Goal: Transaction & Acquisition: Purchase product/service

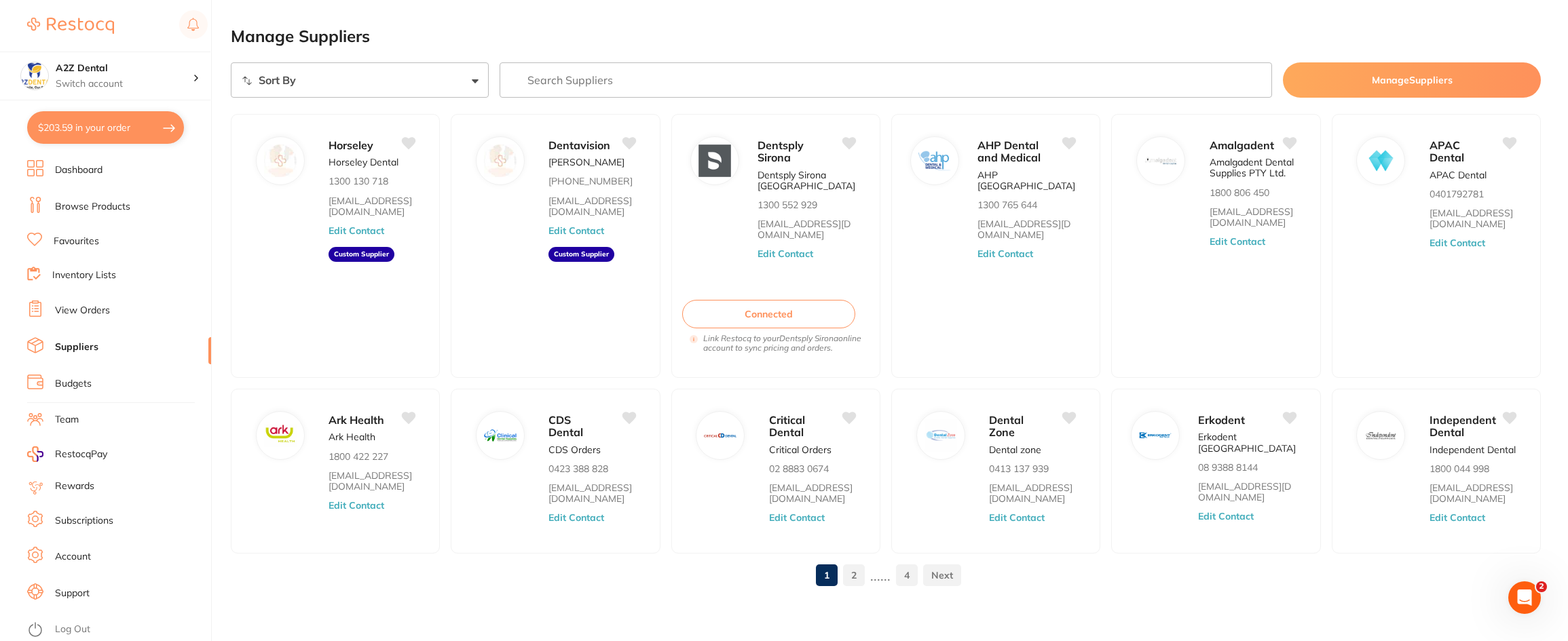
click at [74, 343] on link "Suppliers" at bounding box center [77, 347] width 44 height 14
click at [74, 208] on link "Browse Products" at bounding box center [92, 207] width 75 height 14
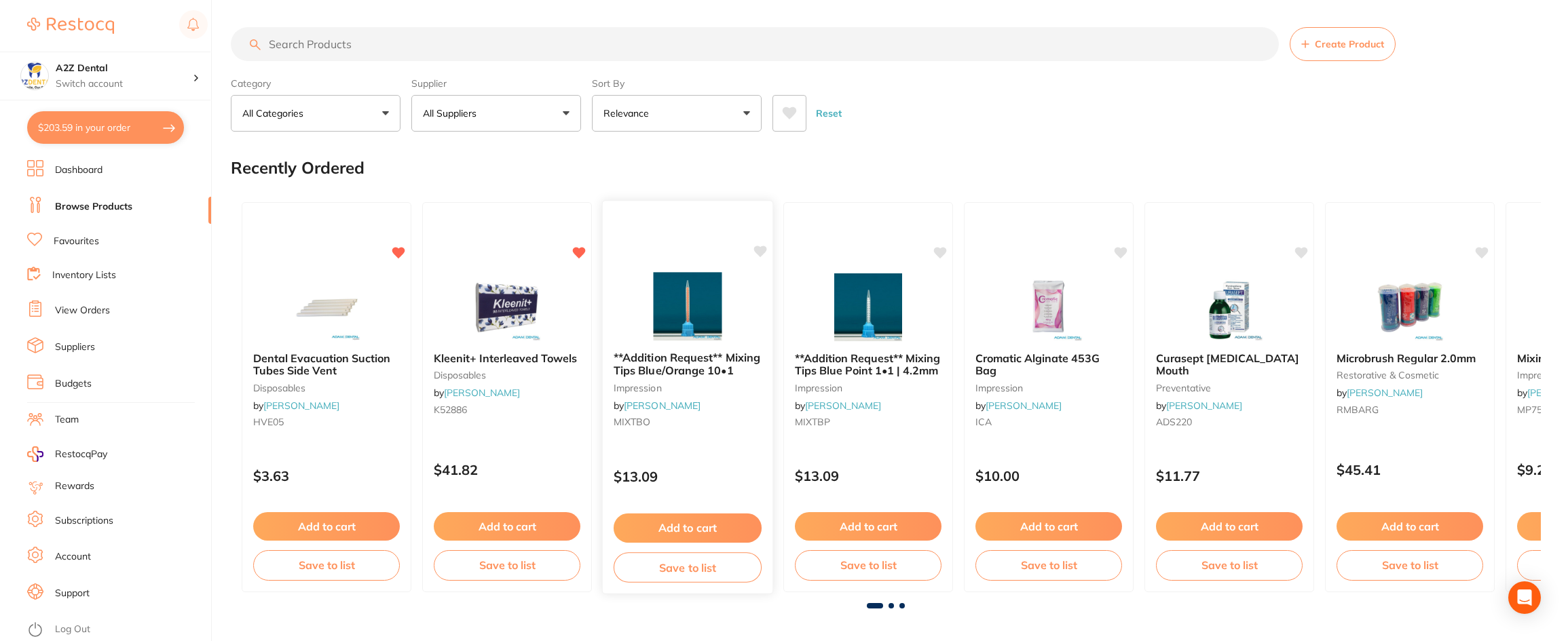
click at [761, 251] on icon at bounding box center [761, 251] width 13 height 12
click at [945, 252] on icon at bounding box center [941, 251] width 13 height 12
click at [1119, 251] on icon at bounding box center [1121, 251] width 13 height 12
click at [1301, 251] on icon at bounding box center [1302, 251] width 13 height 12
click at [1482, 249] on icon at bounding box center [1483, 251] width 13 height 12
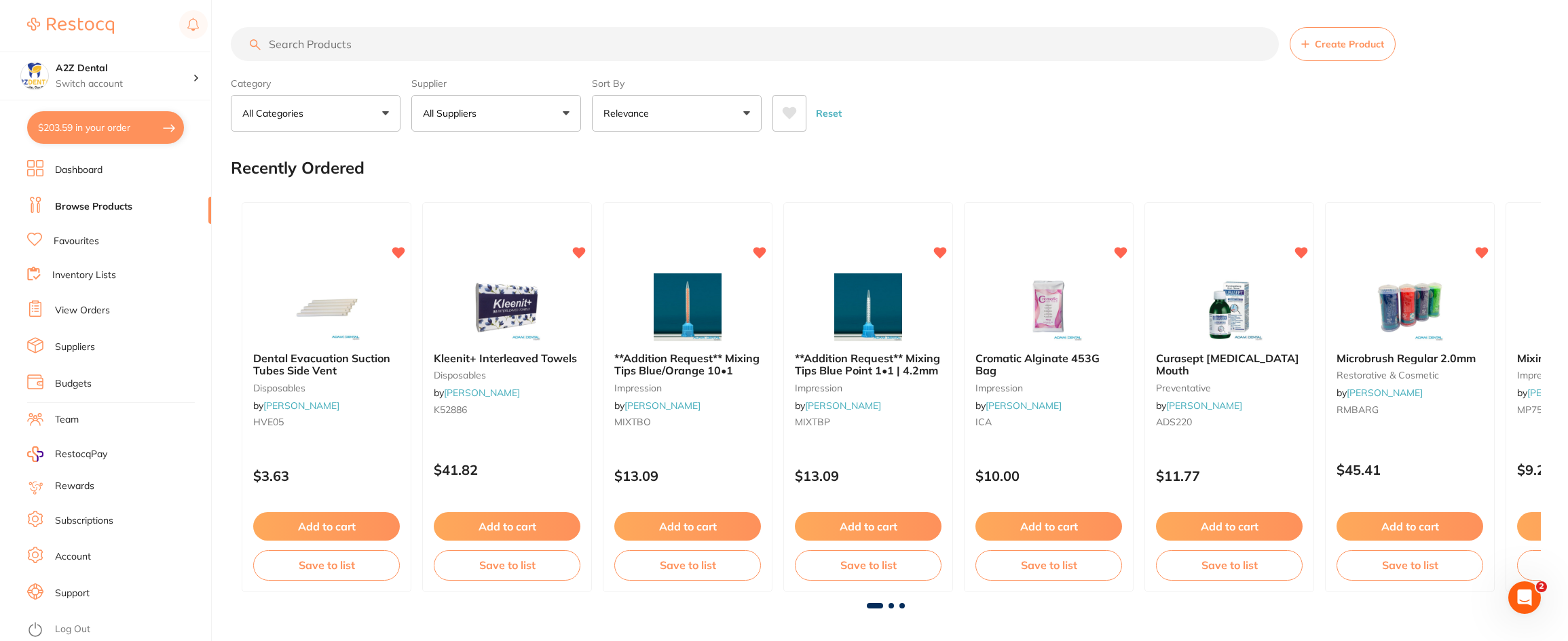
click at [287, 44] on input "search" at bounding box center [755, 44] width 1048 height 34
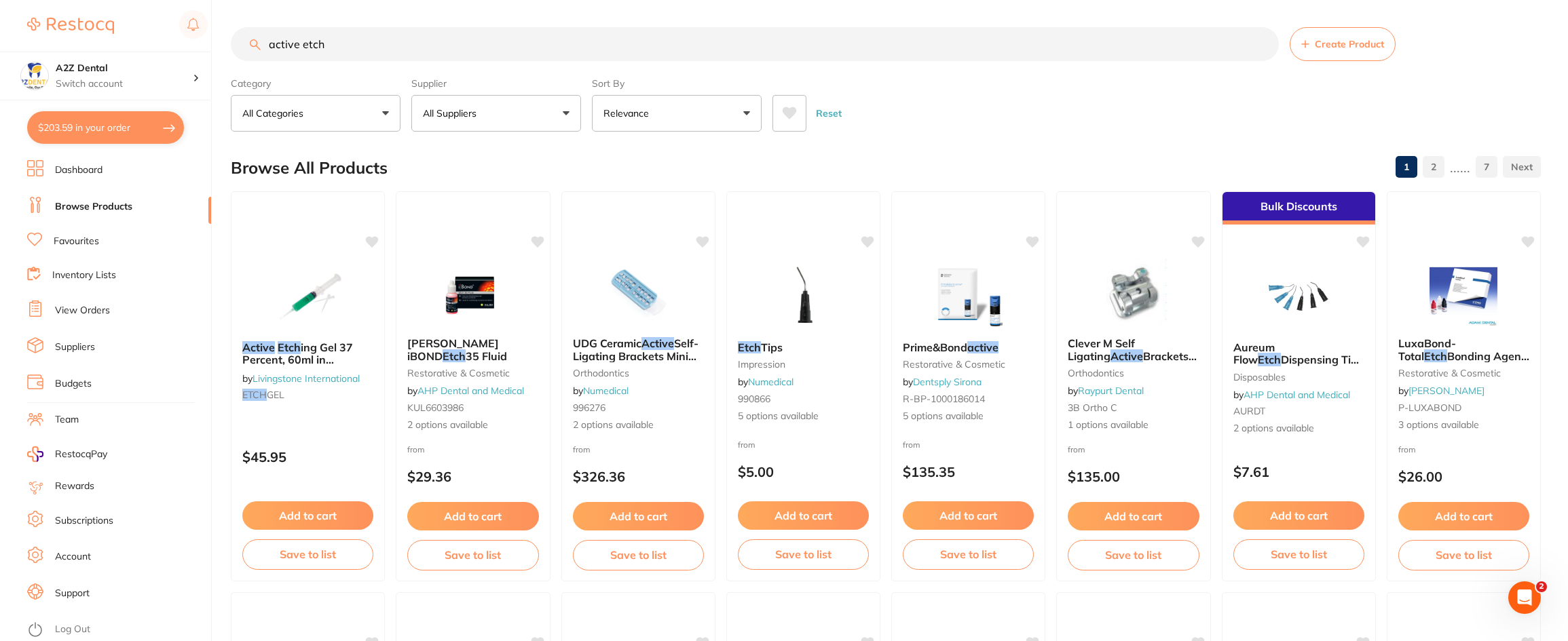
type input "active etch"
click at [569, 111] on button "All Suppliers" at bounding box center [495, 113] width 170 height 36
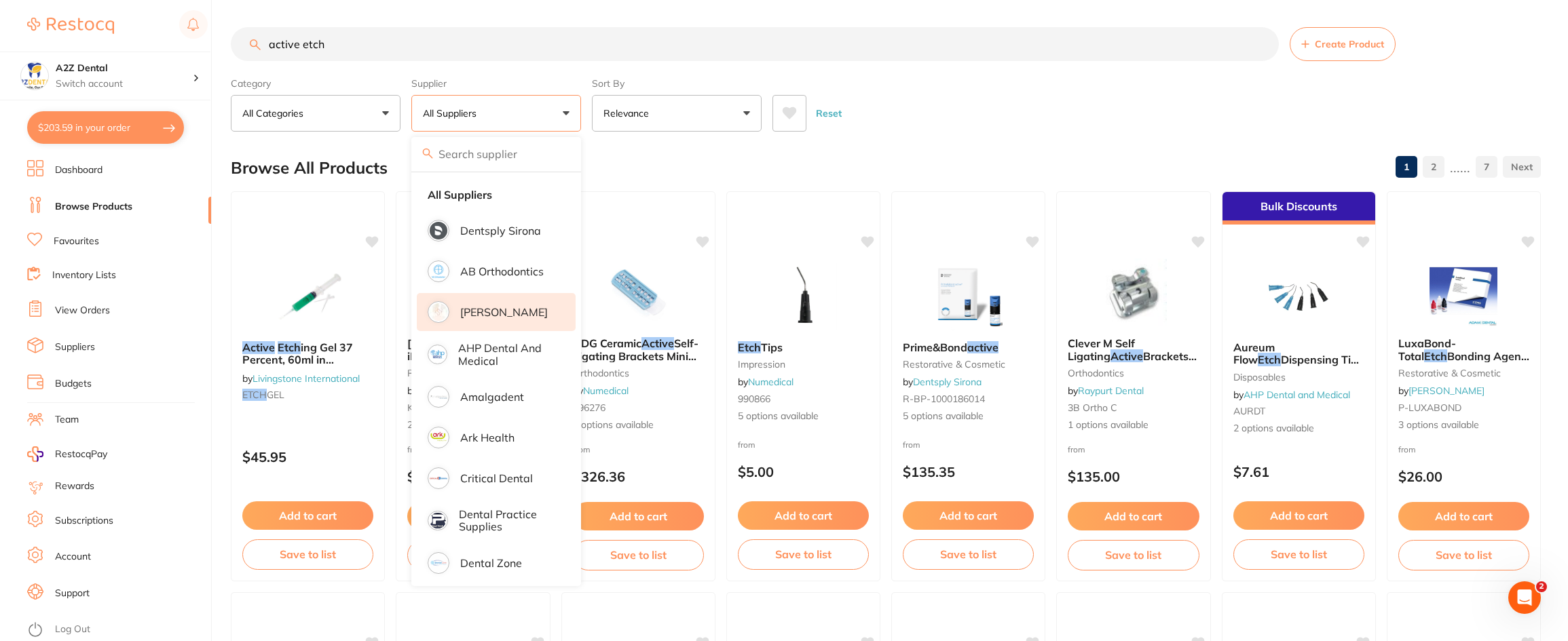
click at [490, 314] on p "[PERSON_NAME]" at bounding box center [504, 312] width 87 height 12
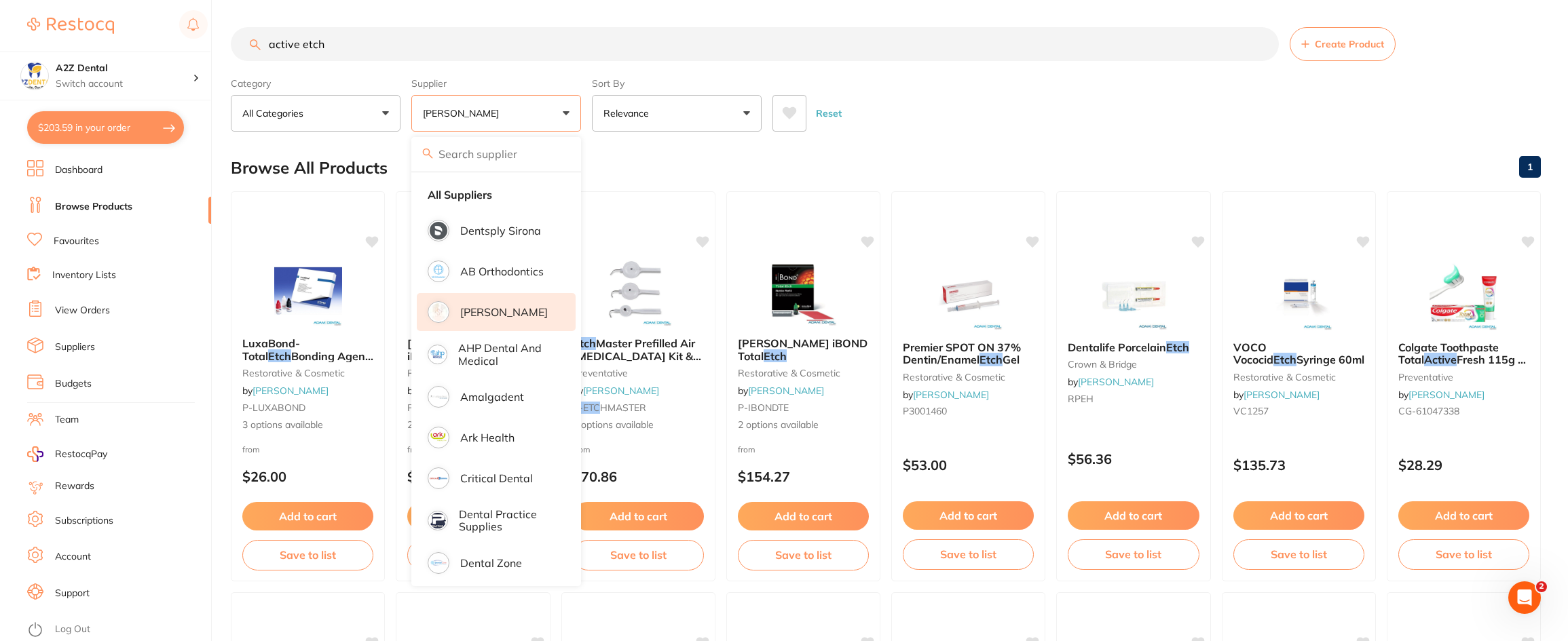
click at [923, 132] on div "Reset" at bounding box center [1151, 108] width 758 height 47
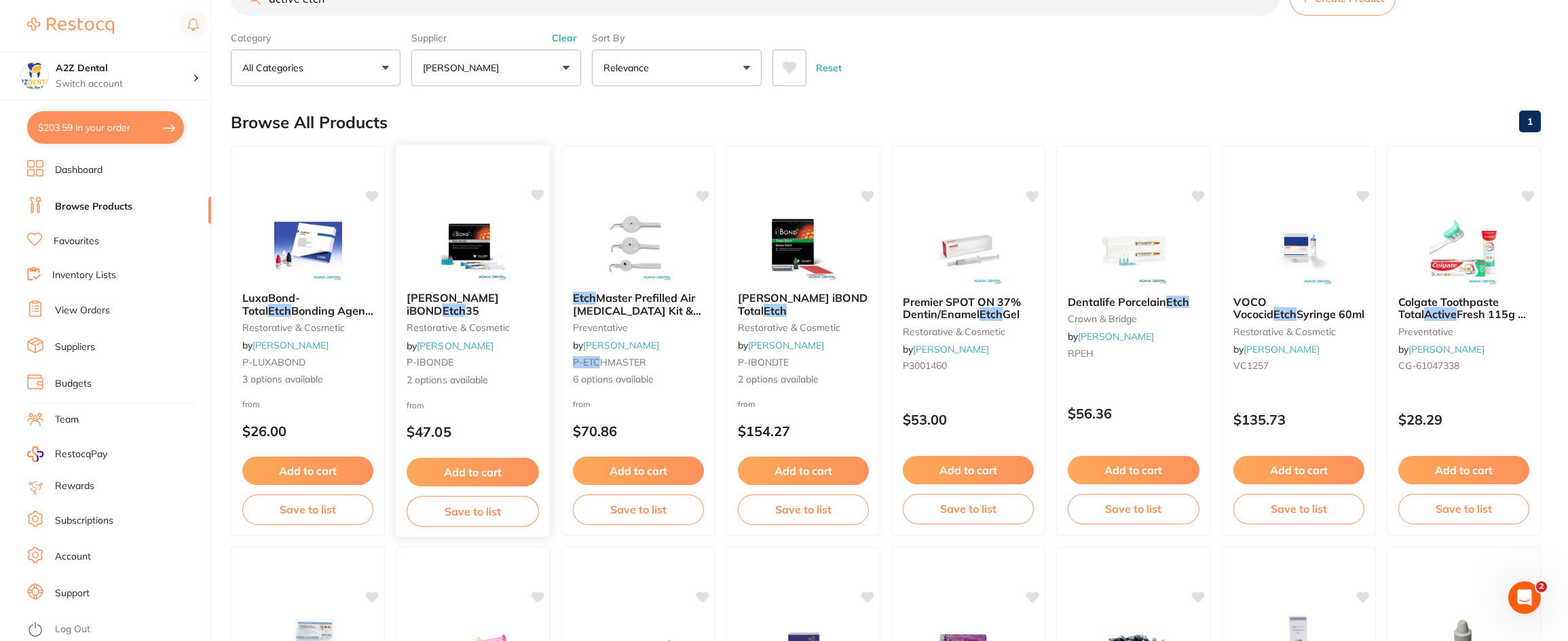
scroll to position [135, 0]
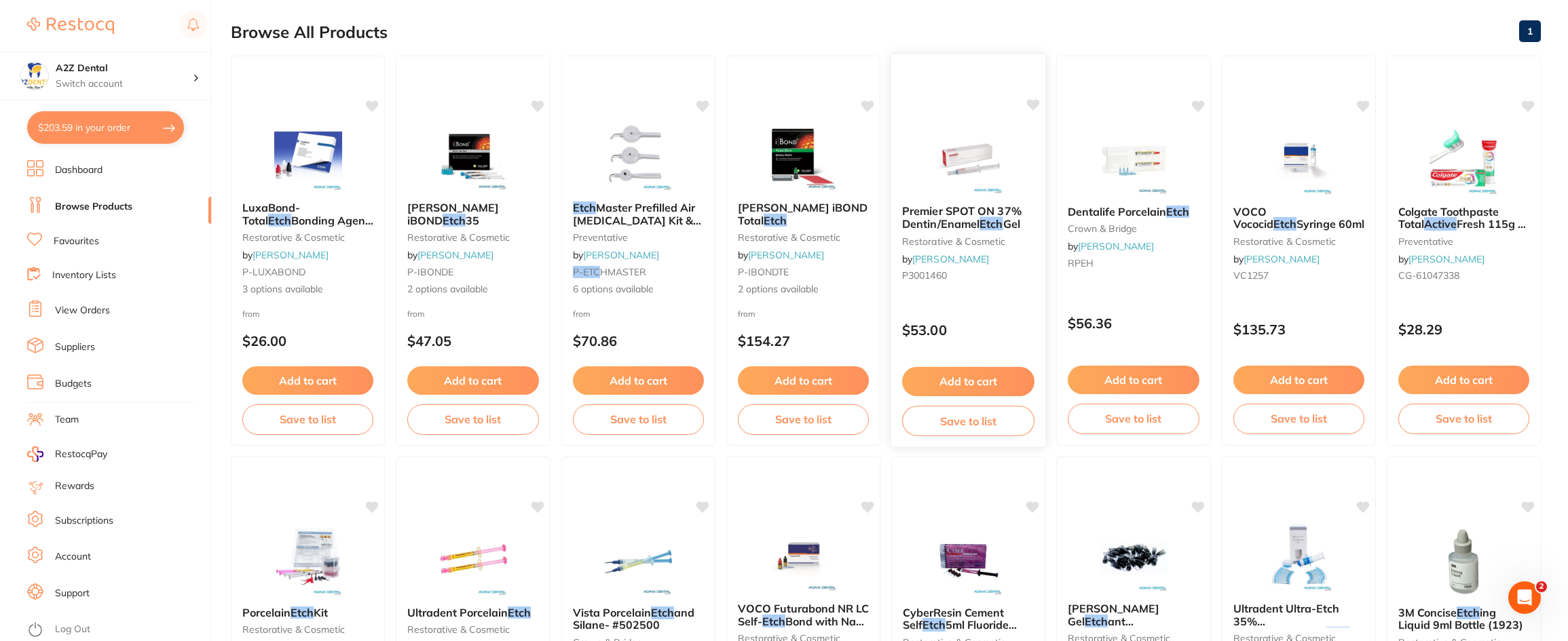
click at [945, 259] on link "[PERSON_NAME]" at bounding box center [950, 259] width 77 height 12
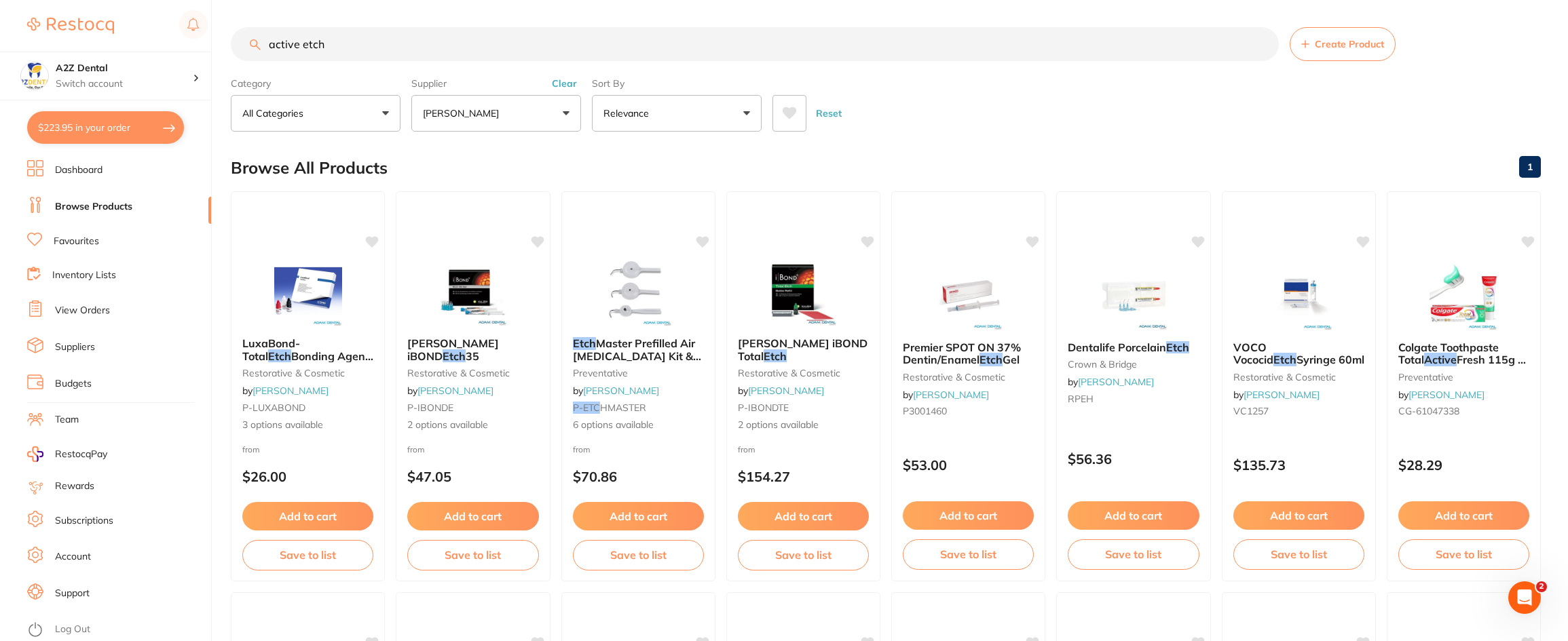
click at [74, 275] on link "Inventory Lists" at bounding box center [85, 275] width 64 height 14
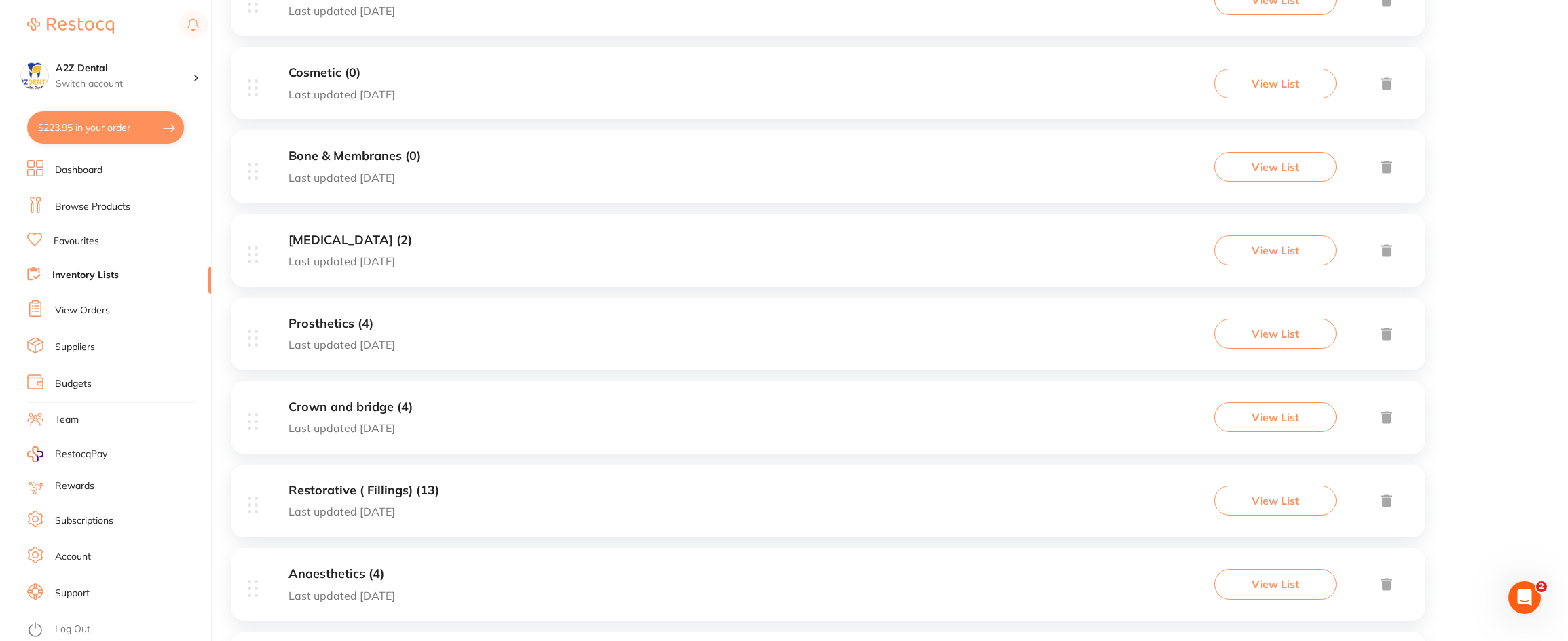
scroll to position [503, 0]
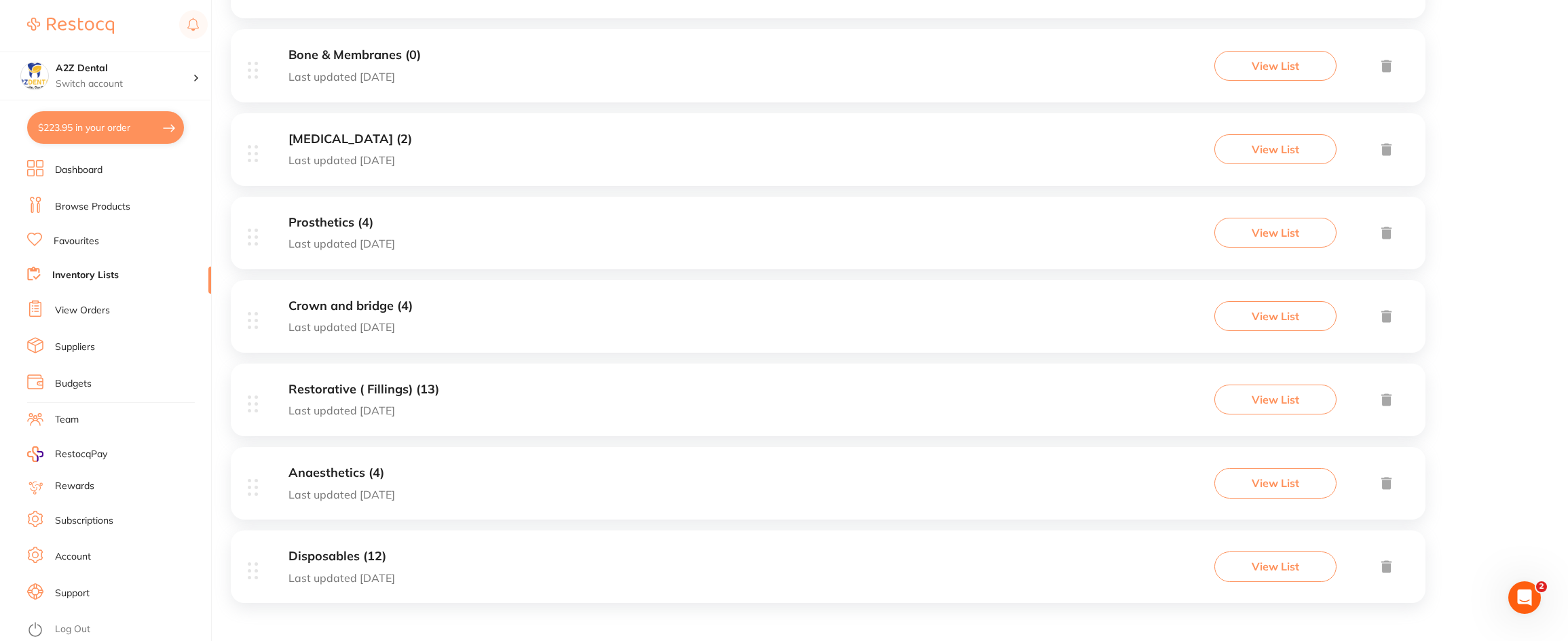
click at [373, 388] on h3 "Restorative ( Fillings) (13)" at bounding box center [364, 390] width 151 height 15
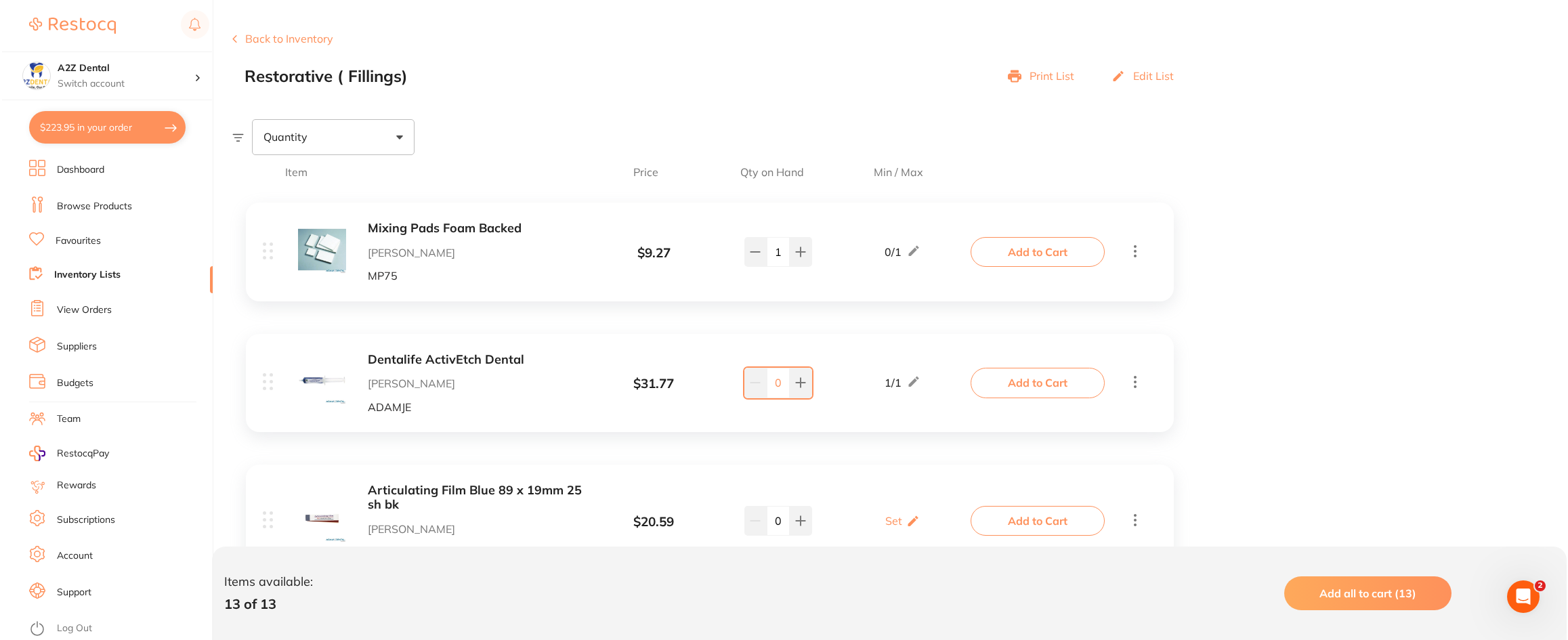
scroll to position [203, 0]
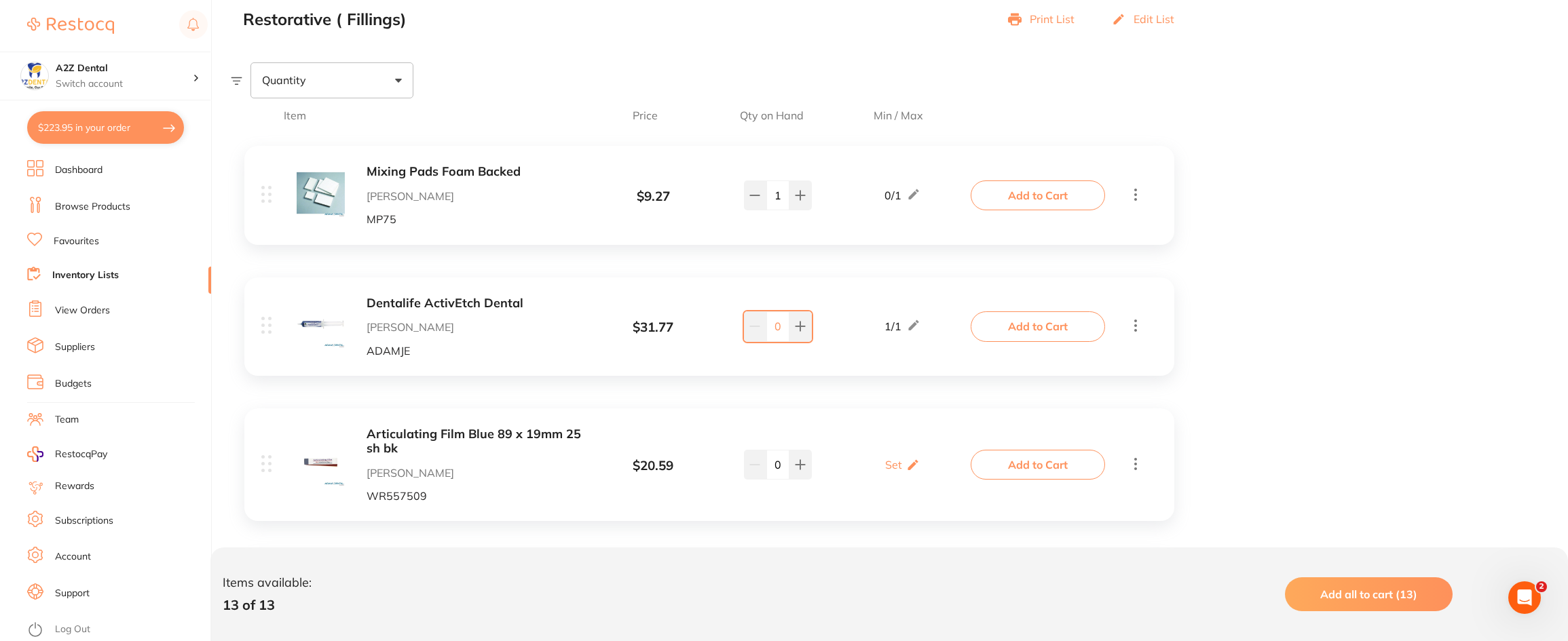
click at [1046, 325] on button "Add to Cart" at bounding box center [1038, 326] width 134 height 30
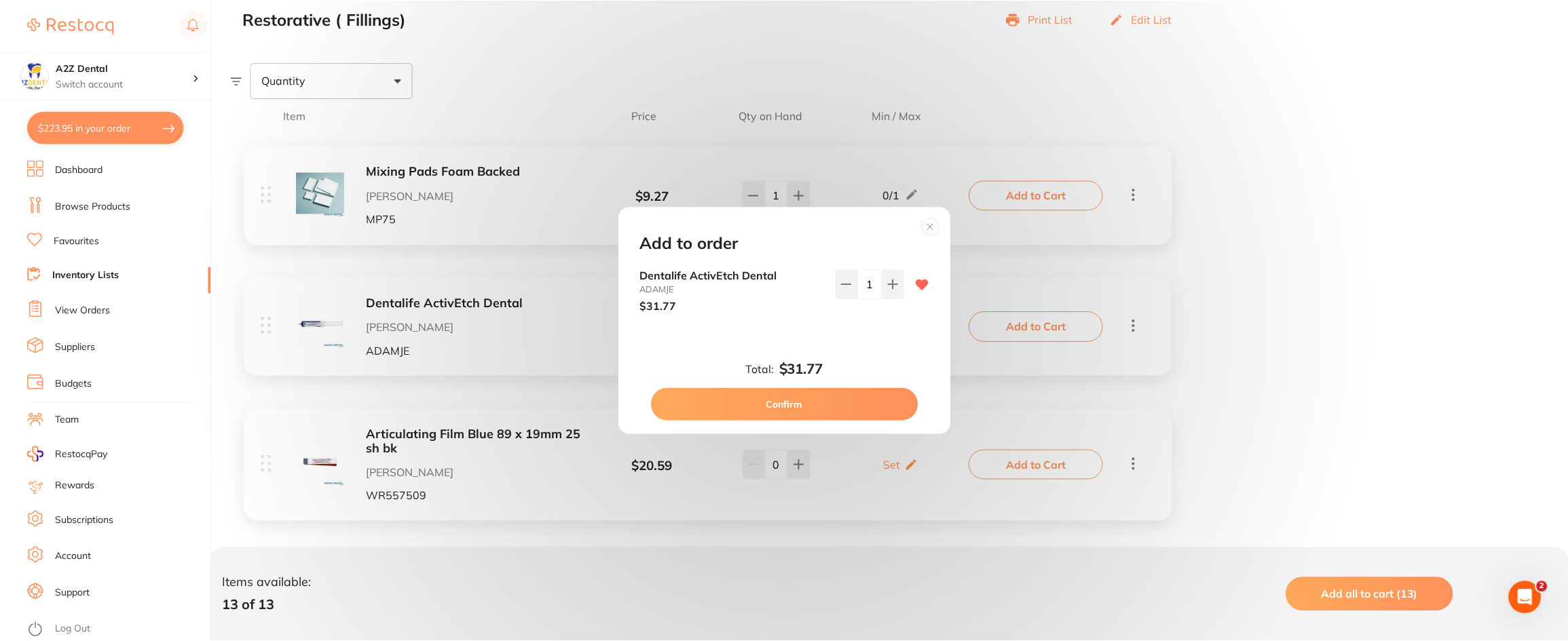
scroll to position [0, 0]
click at [776, 404] on button "Confirm" at bounding box center [785, 404] width 267 height 33
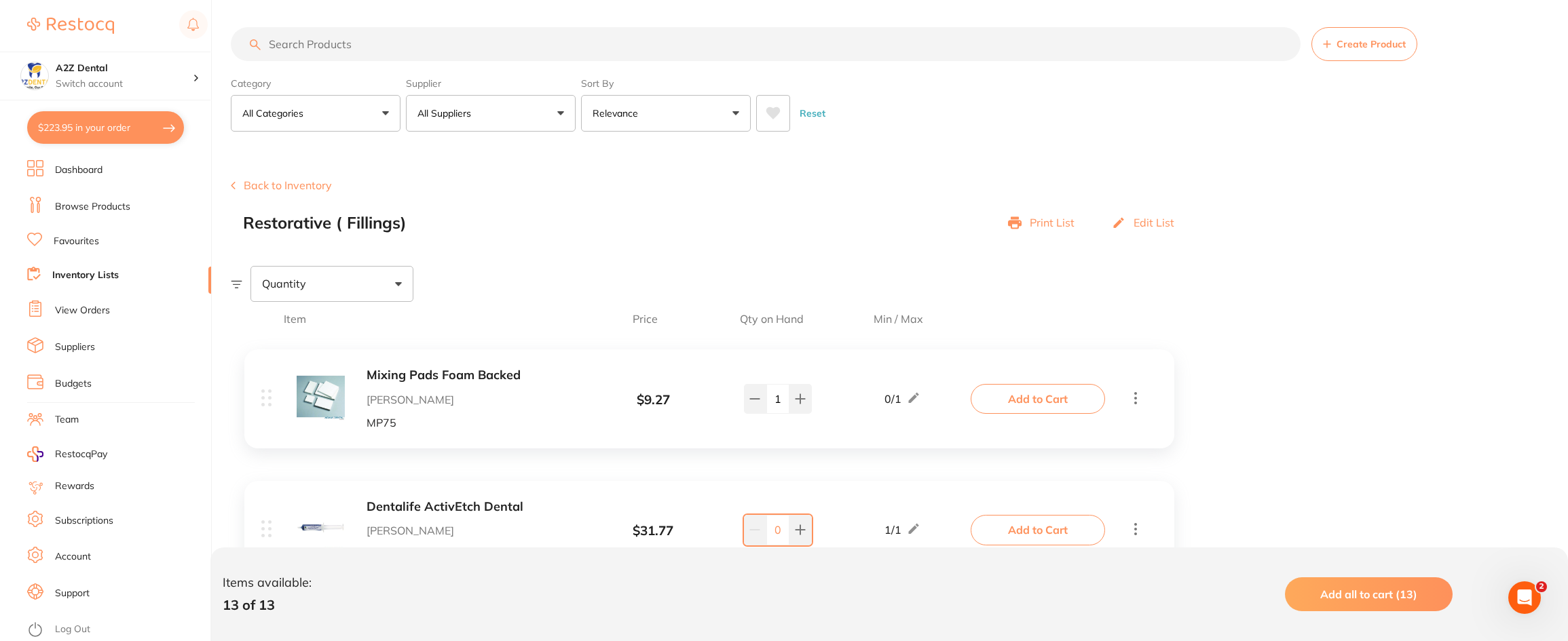
click at [72, 347] on link "Suppliers" at bounding box center [74, 347] width 40 height 14
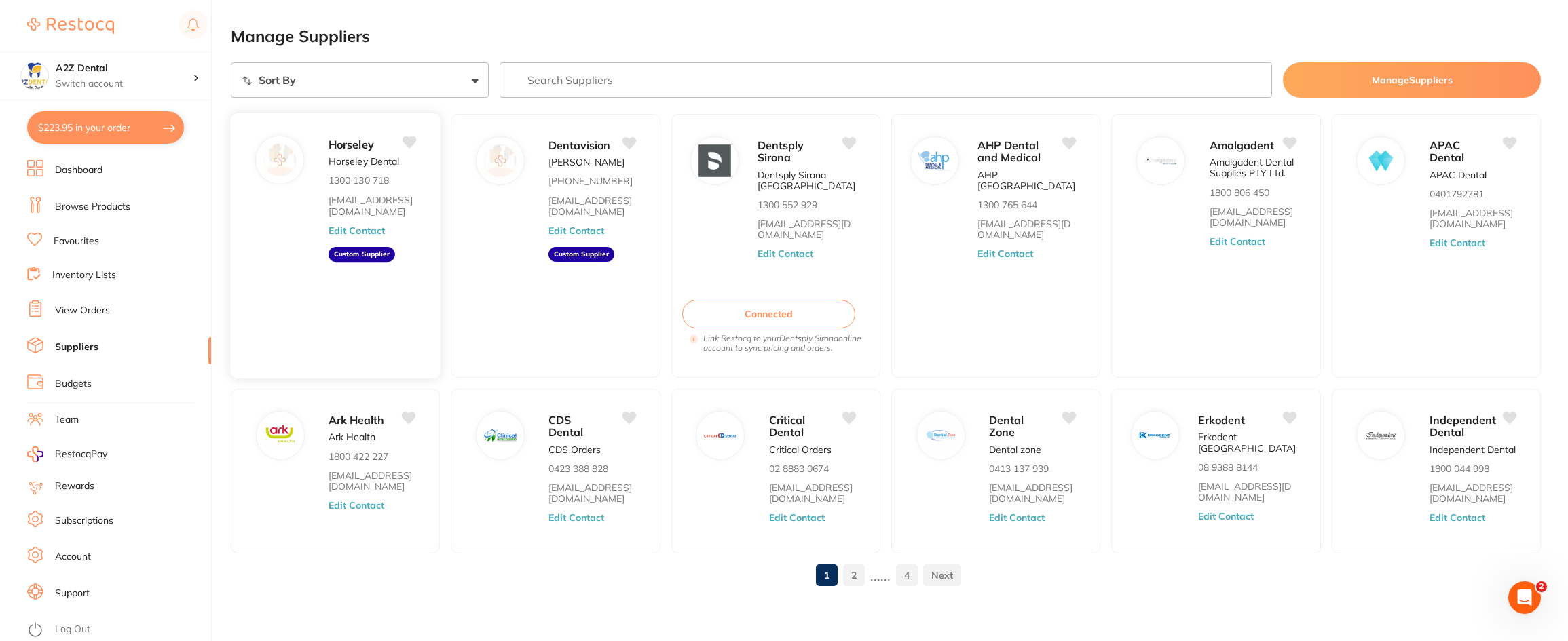
click at [349, 231] on button "Edit Contact" at bounding box center [356, 229] width 56 height 11
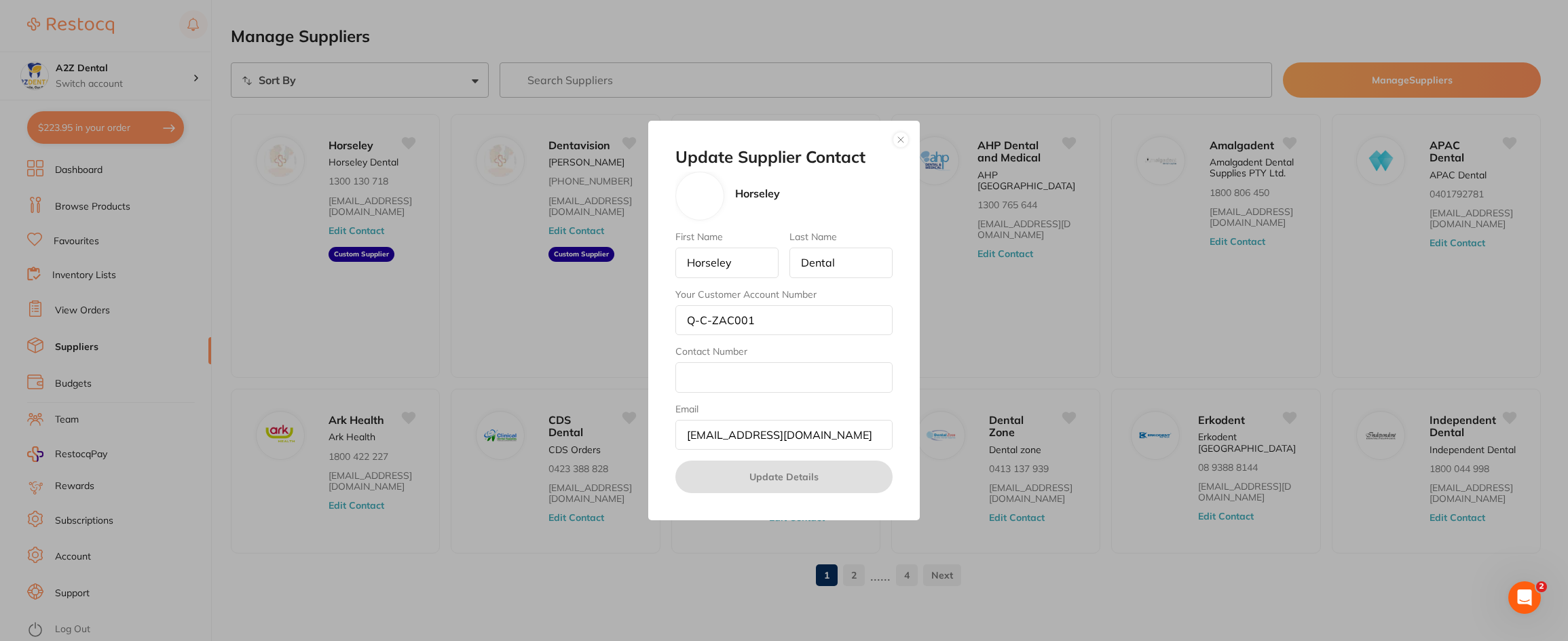
click at [898, 140] on button "button" at bounding box center [901, 140] width 16 height 16
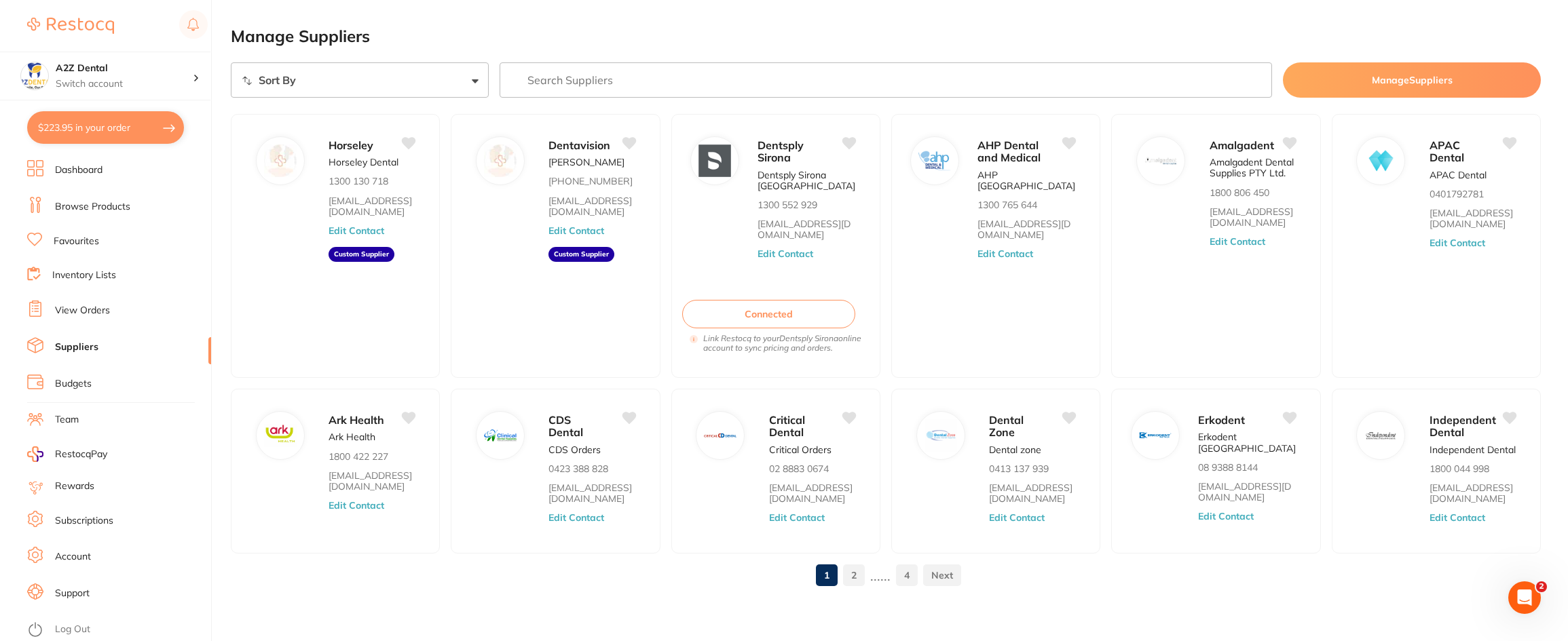
click at [734, 84] on input "search" at bounding box center [886, 80] width 773 height 35
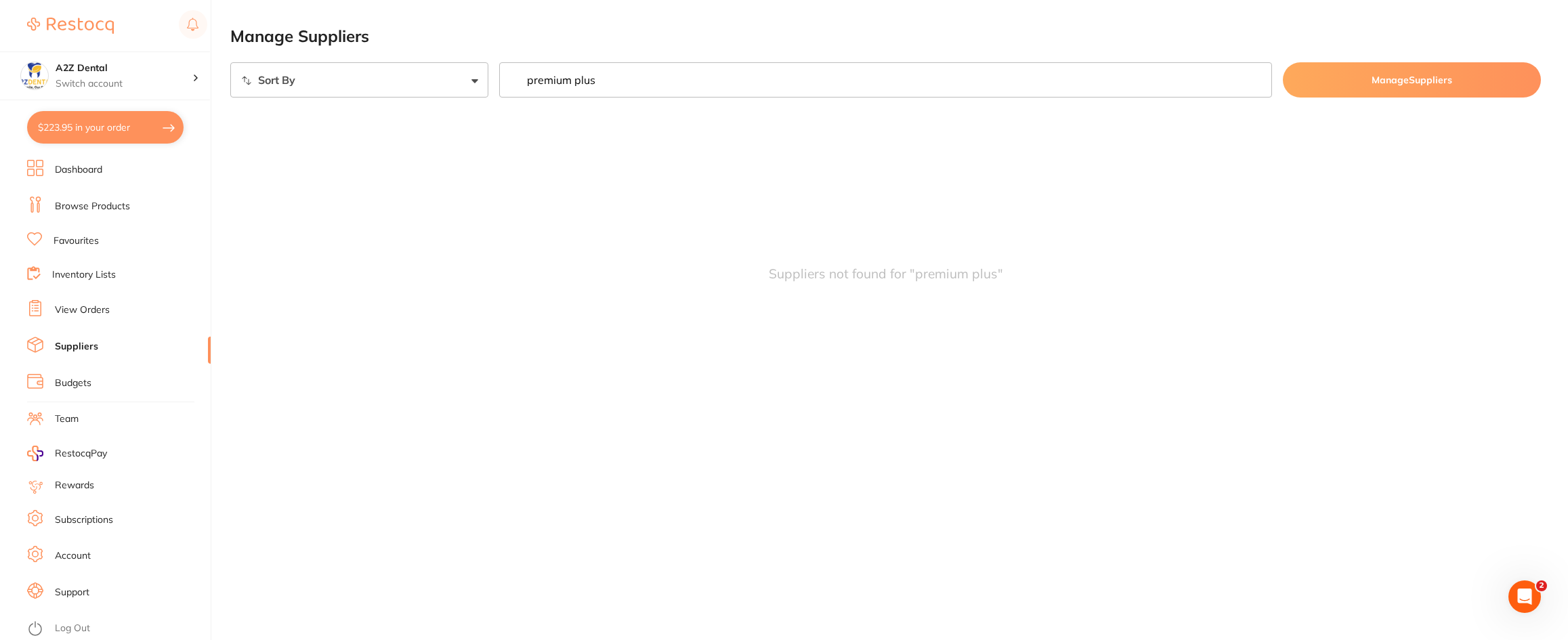
type input "premium plus"
click at [81, 345] on link "Suppliers" at bounding box center [76, 347] width 44 height 14
click at [476, 81] on select "Sort By A-Z Z-A" at bounding box center [359, 80] width 258 height 35
click at [1406, 77] on button "Manage Suppliers" at bounding box center [1412, 80] width 258 height 35
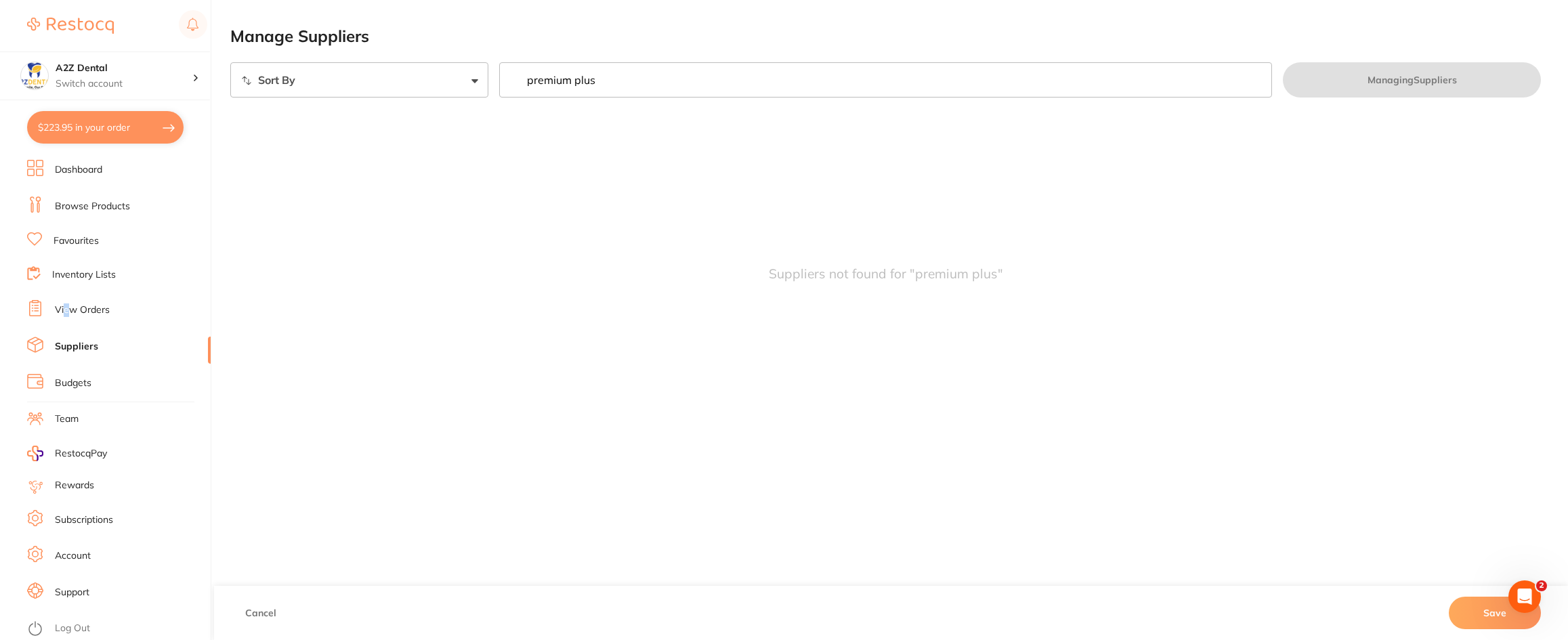
click at [67, 310] on link "View Orders" at bounding box center [81, 310] width 55 height 14
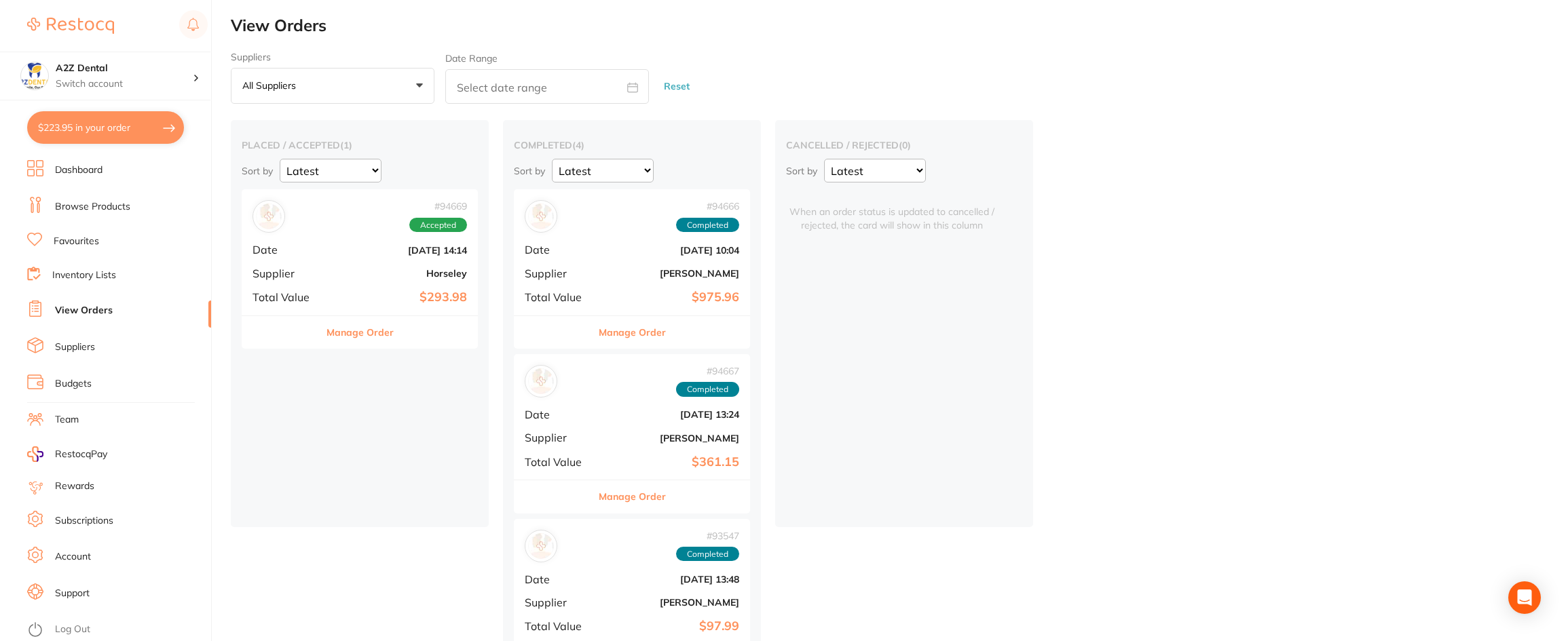
click at [85, 273] on link "Inventory Lists" at bounding box center [85, 275] width 64 height 14
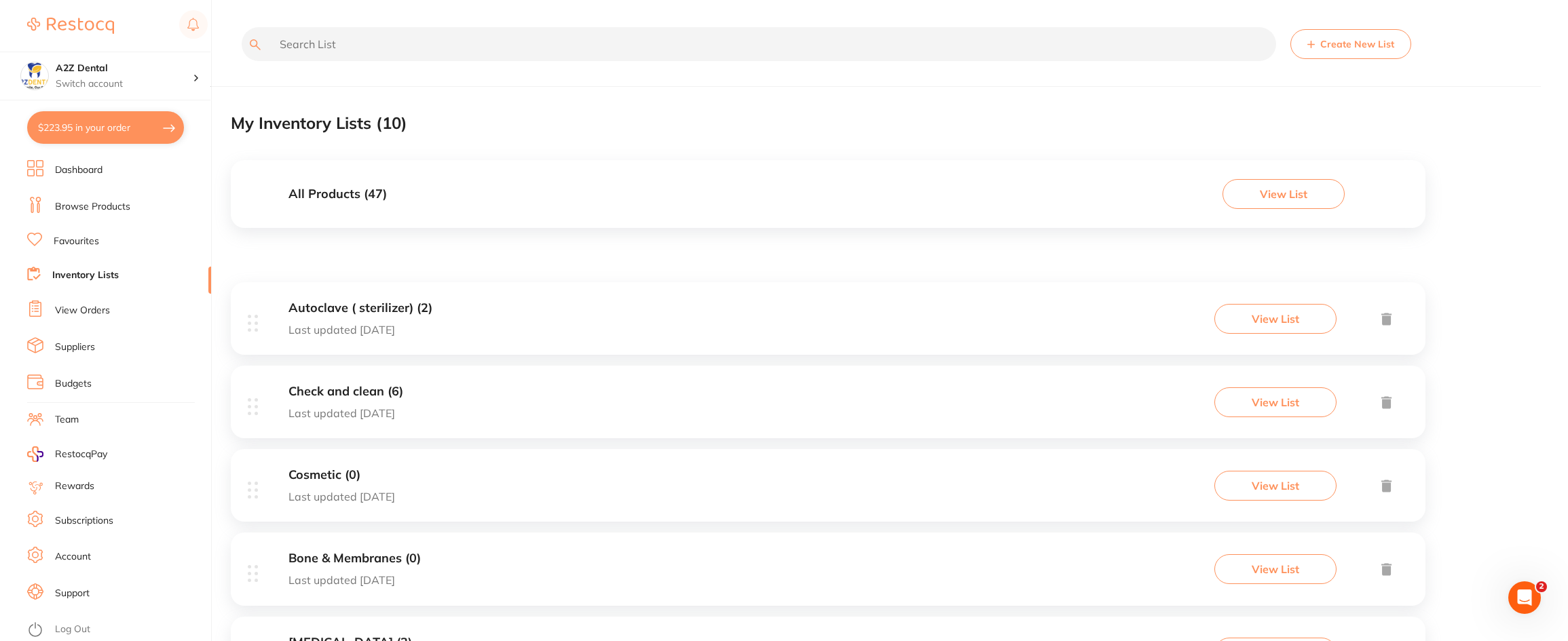
click at [86, 208] on link "Browse Products" at bounding box center [92, 207] width 75 height 14
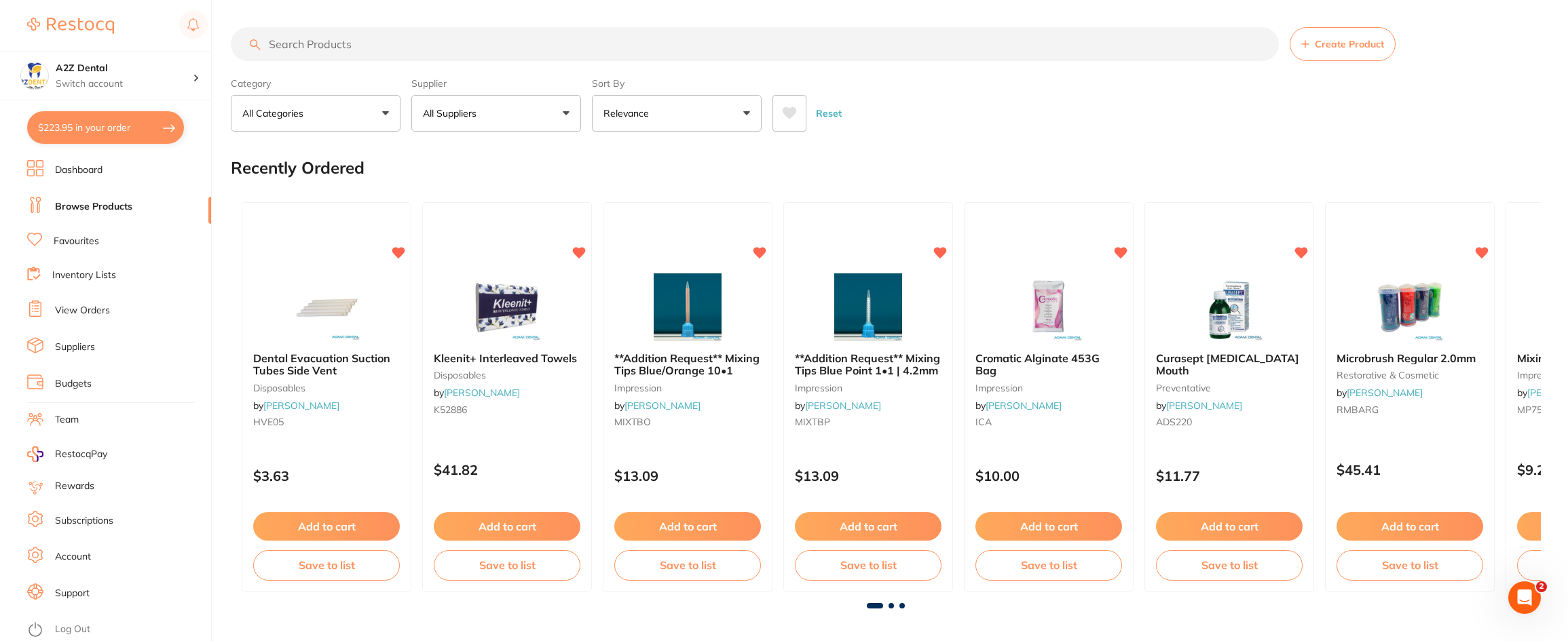
click at [413, 45] on input "search" at bounding box center [755, 44] width 1048 height 34
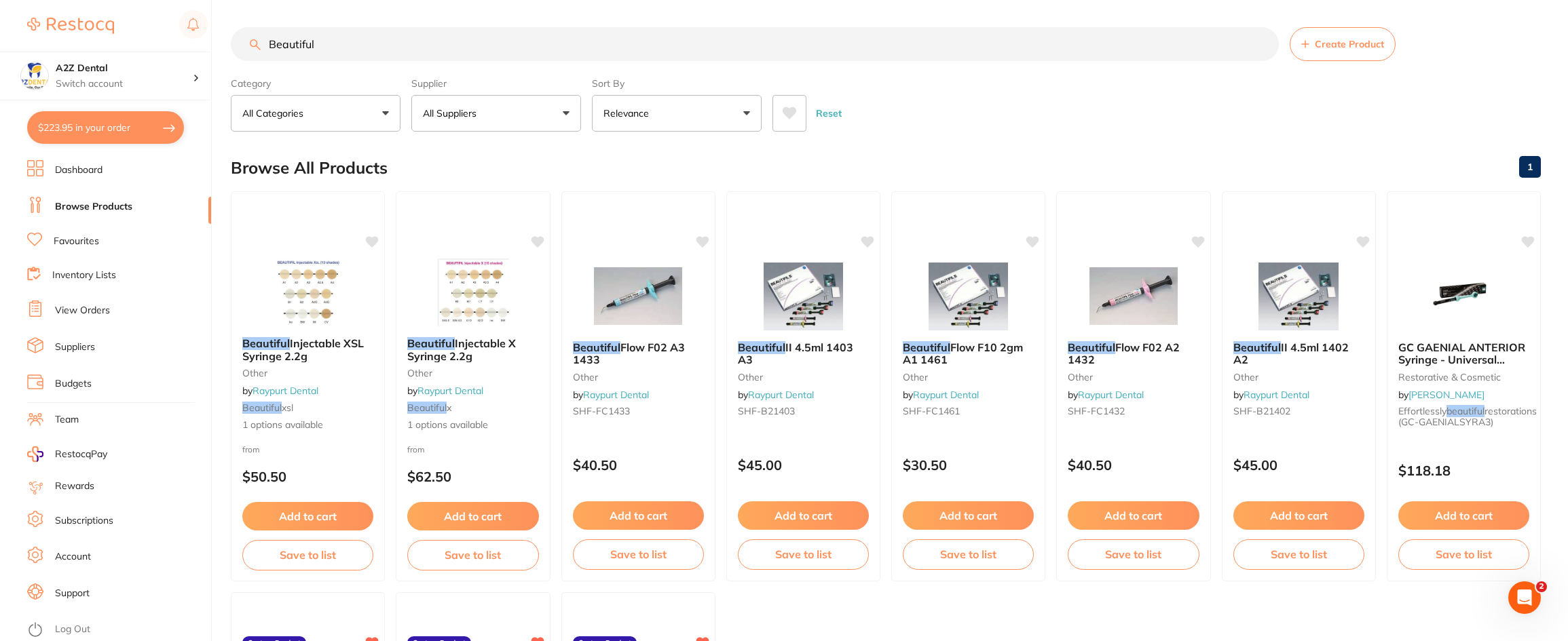
type input "Beautiful"
click at [1267, 347] on em "Beautiful" at bounding box center [1257, 347] width 48 height 14
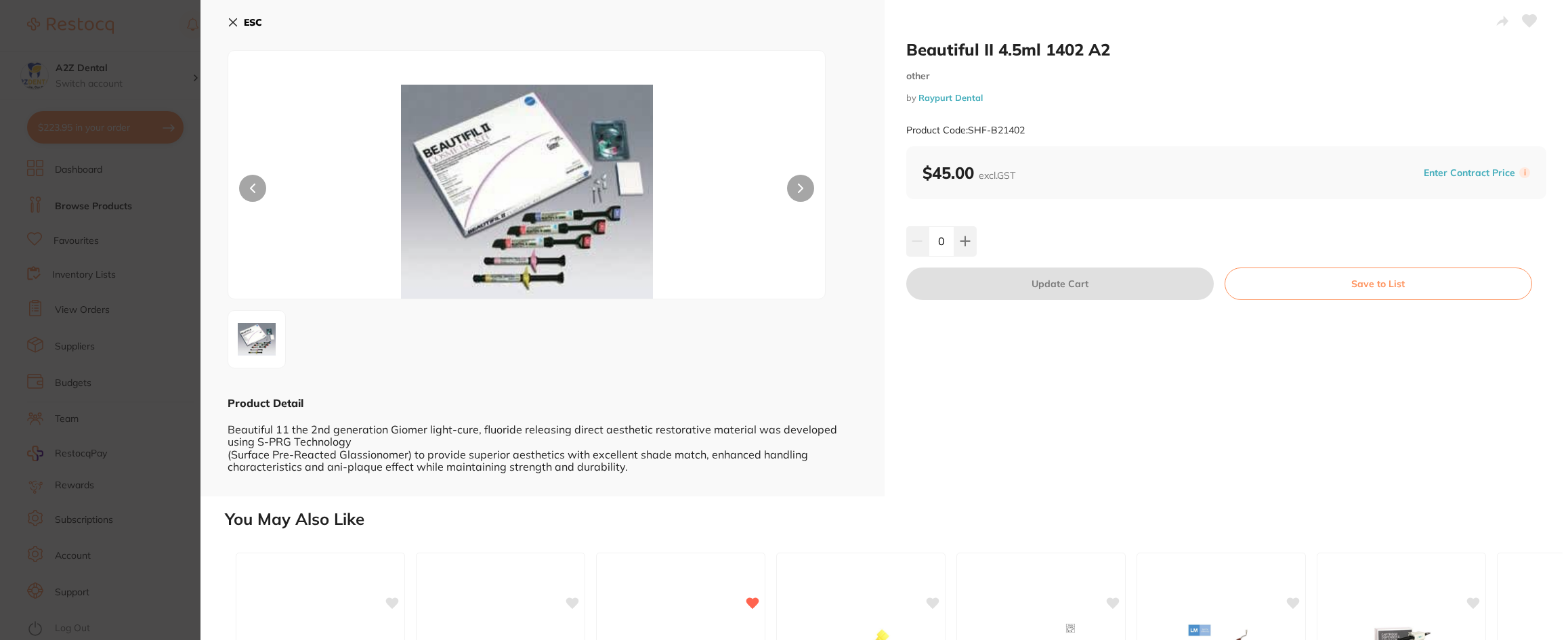
click at [801, 188] on icon at bounding box center [801, 188] width 4 height 8
click at [252, 187] on icon at bounding box center [253, 188] width 4 height 8
click at [234, 23] on icon at bounding box center [233, 22] width 11 height 11
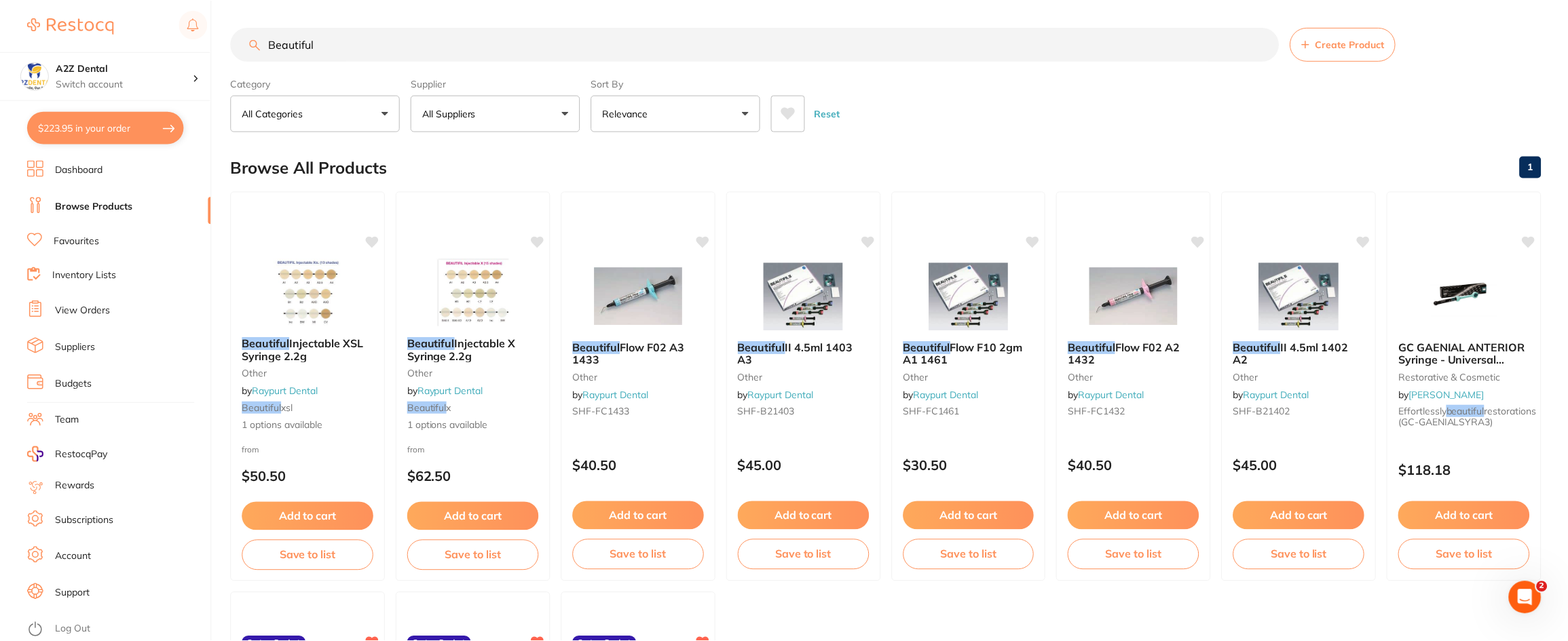
scroll to position [1, 0]
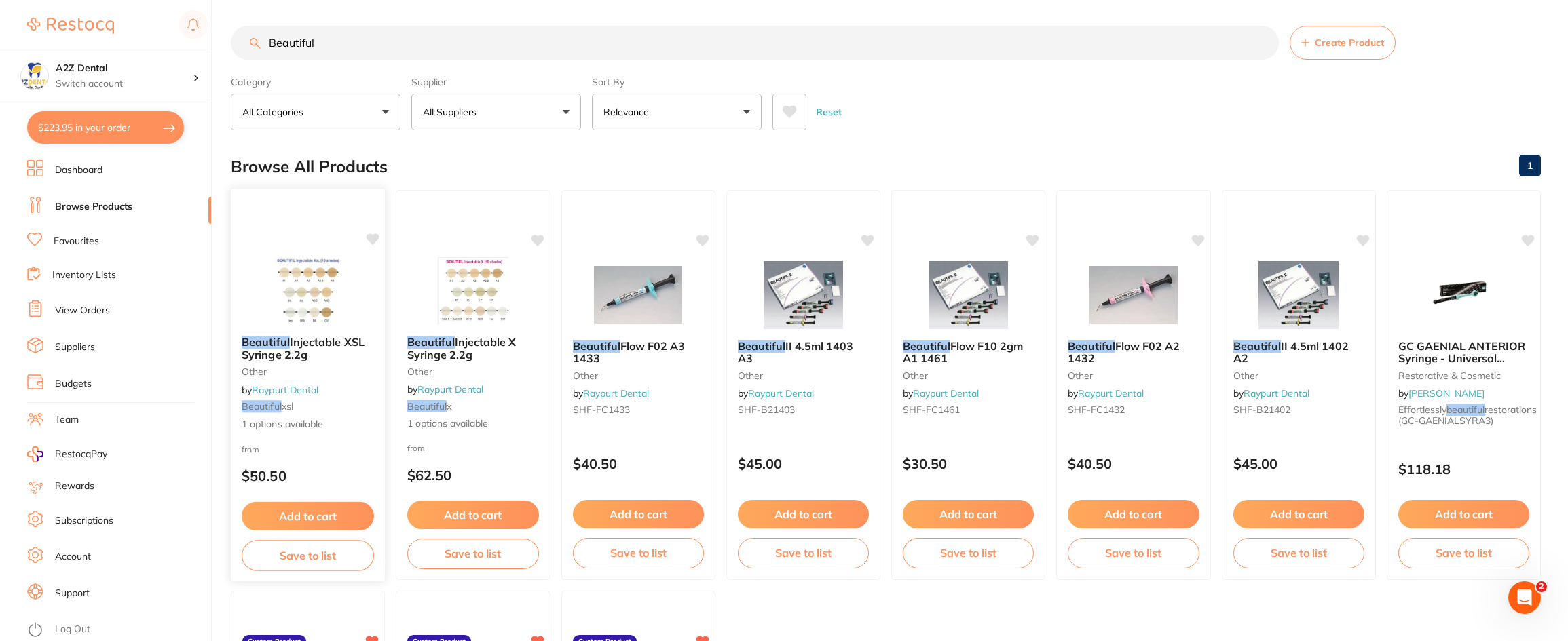
click at [310, 342] on span "Injectable XSL Syringe 2.2g" at bounding box center [303, 348] width 123 height 26
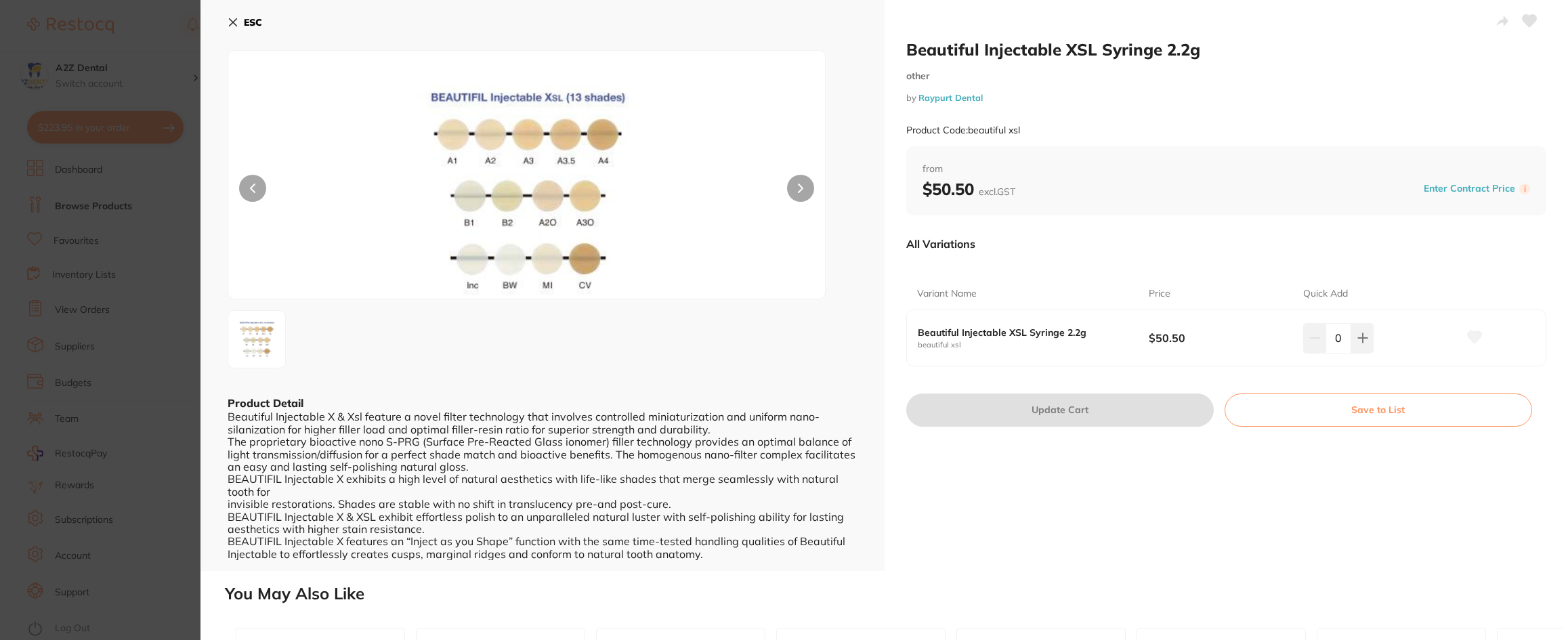
click at [231, 15] on button "ESC" at bounding box center [245, 23] width 35 height 23
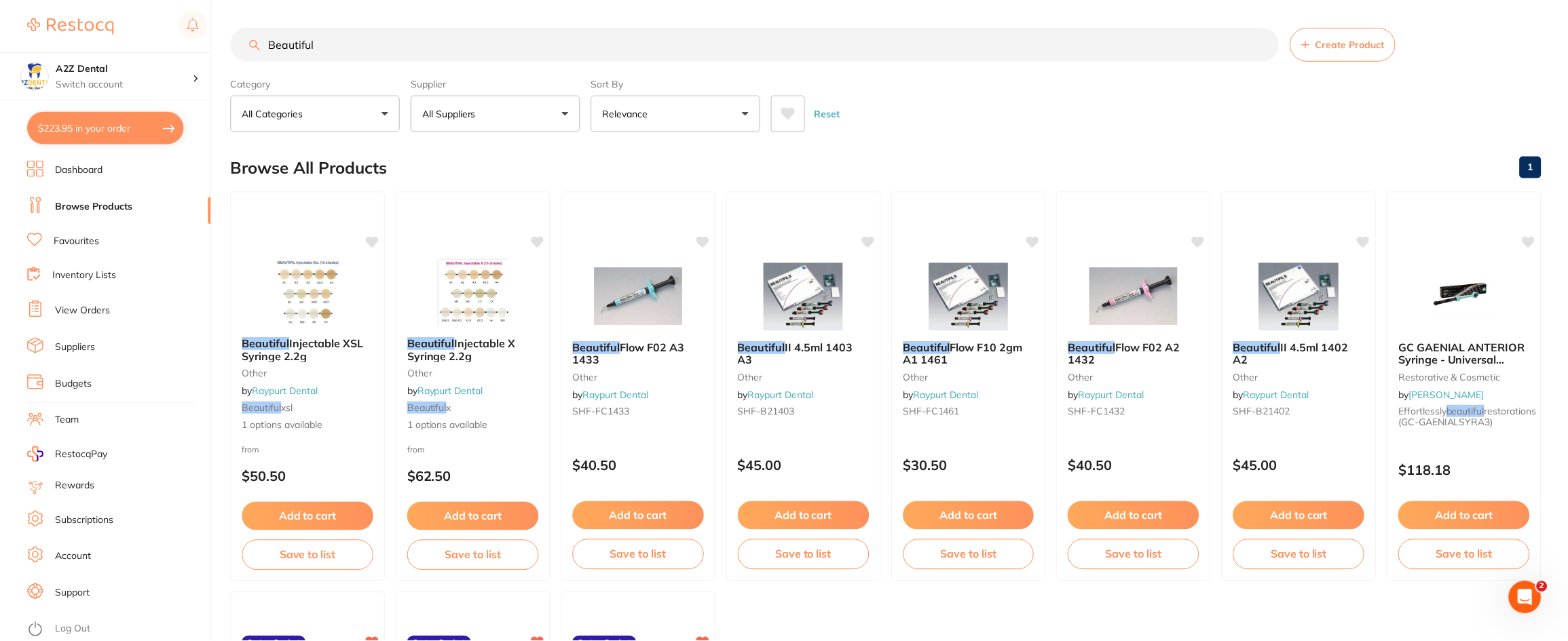
scroll to position [1, 0]
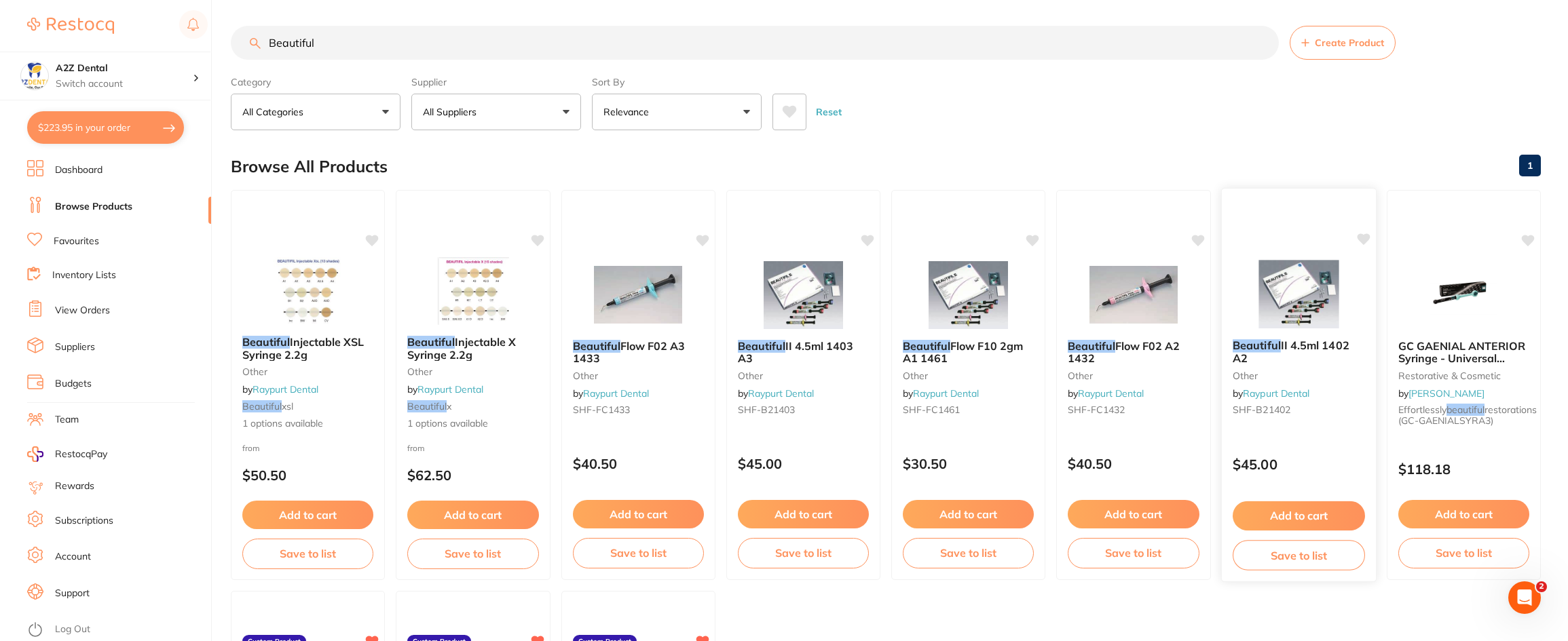
click at [1271, 346] on em "Beautiful" at bounding box center [1257, 345] width 48 height 14
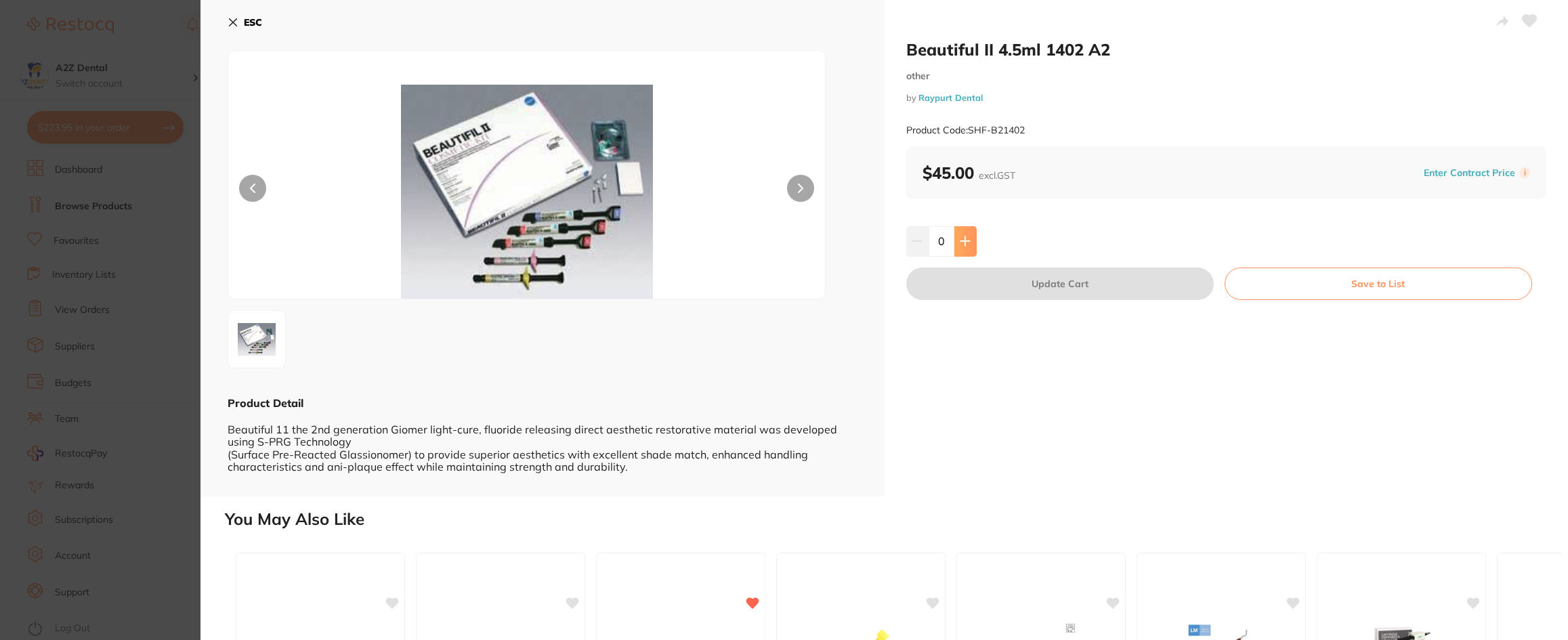
click at [968, 247] on icon at bounding box center [965, 241] width 11 height 11
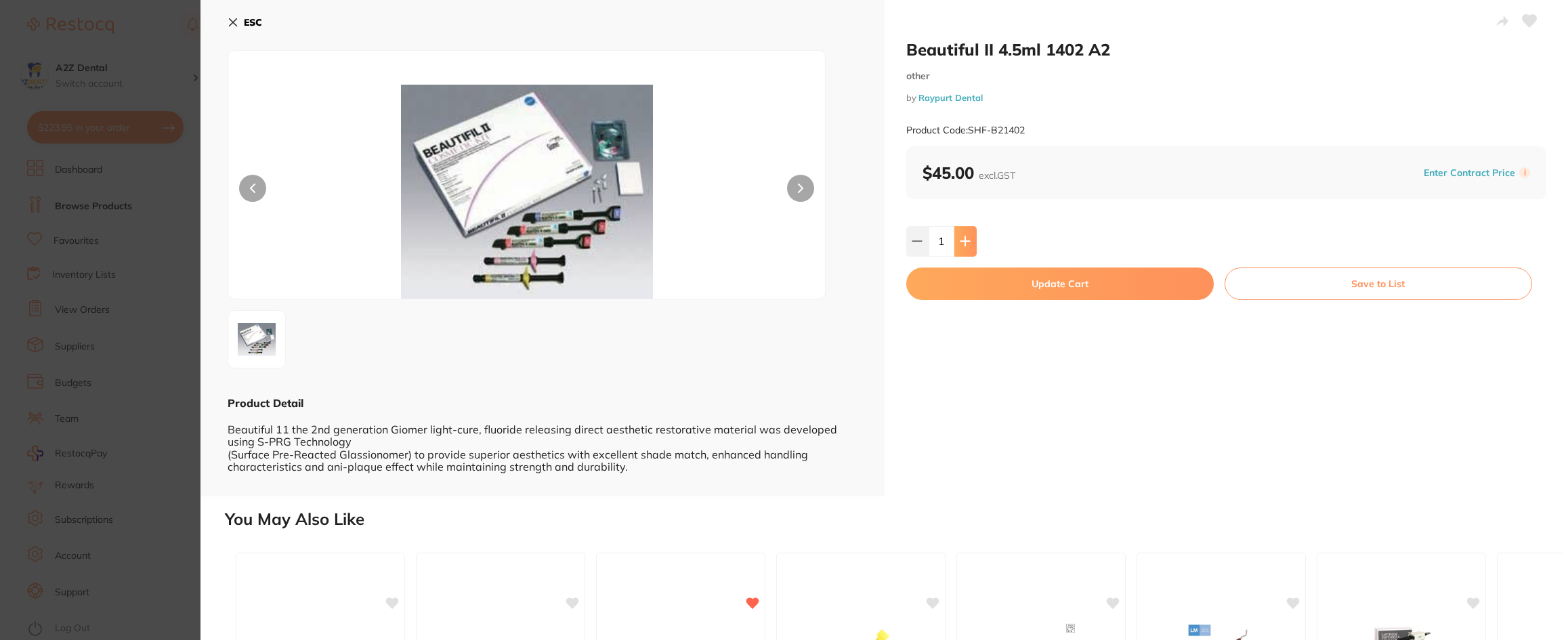
click at [968, 247] on icon at bounding box center [965, 241] width 11 height 11
type input "3"
drag, startPoint x: 1061, startPoint y: 284, endPoint x: 977, endPoint y: 368, distance: 118.8
click at [1066, 413] on div "Beautiful II 4.5ml 1402 A2 other by Raypurt Dental Product Code: SHF-B21402 $45…" at bounding box center [1227, 248] width 684 height 497
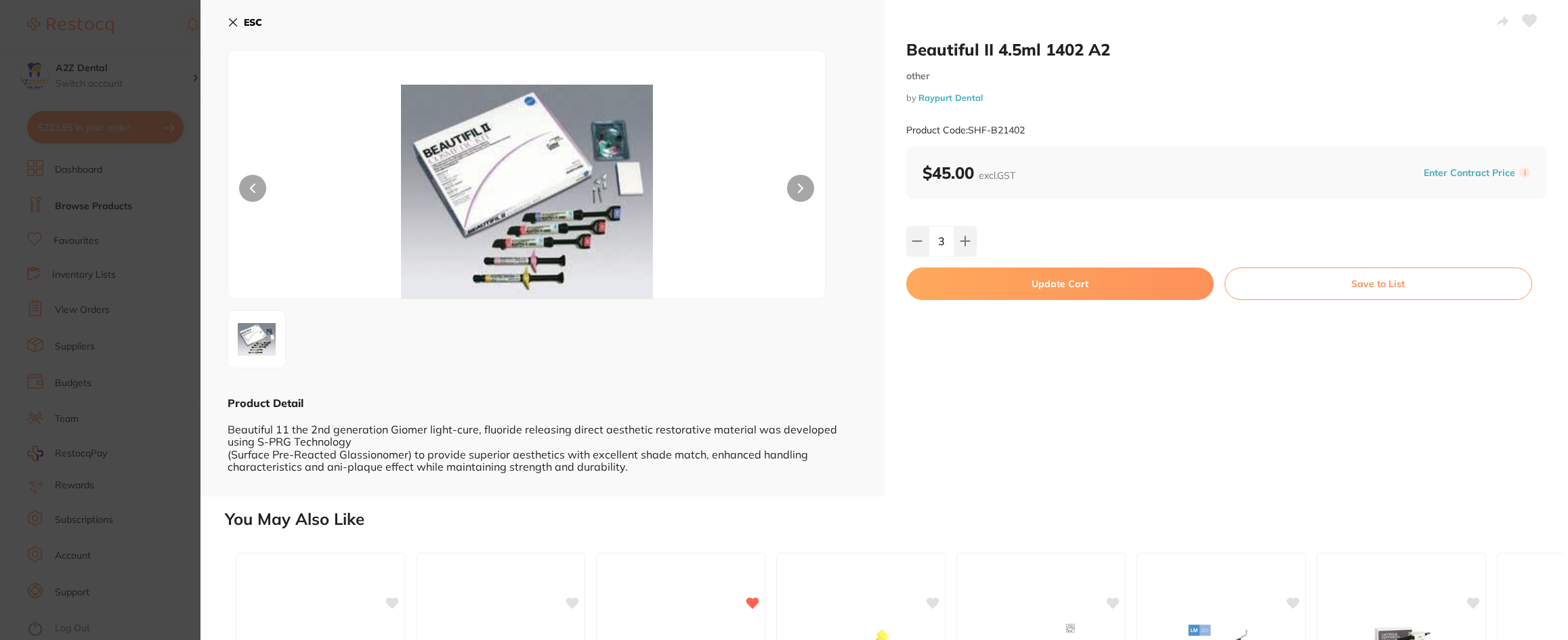
click at [238, 20] on icon at bounding box center [233, 22] width 11 height 11
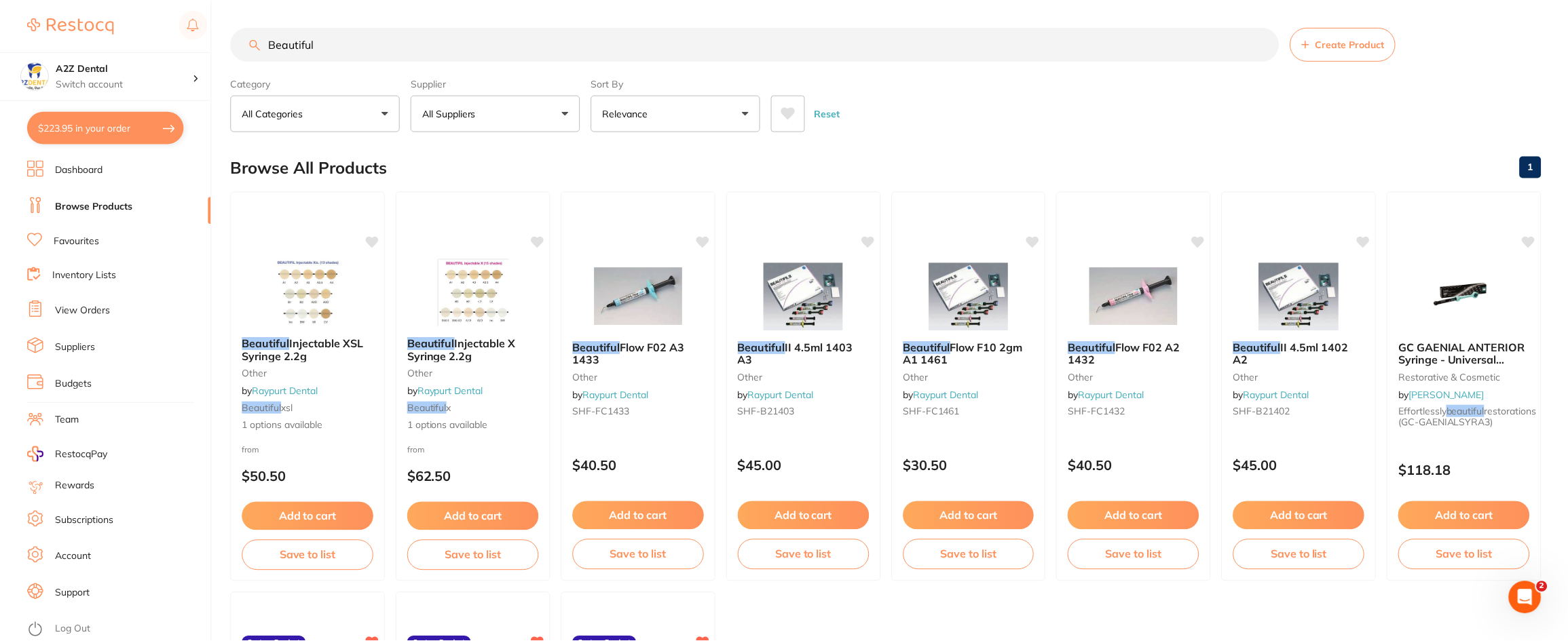
scroll to position [1, 0]
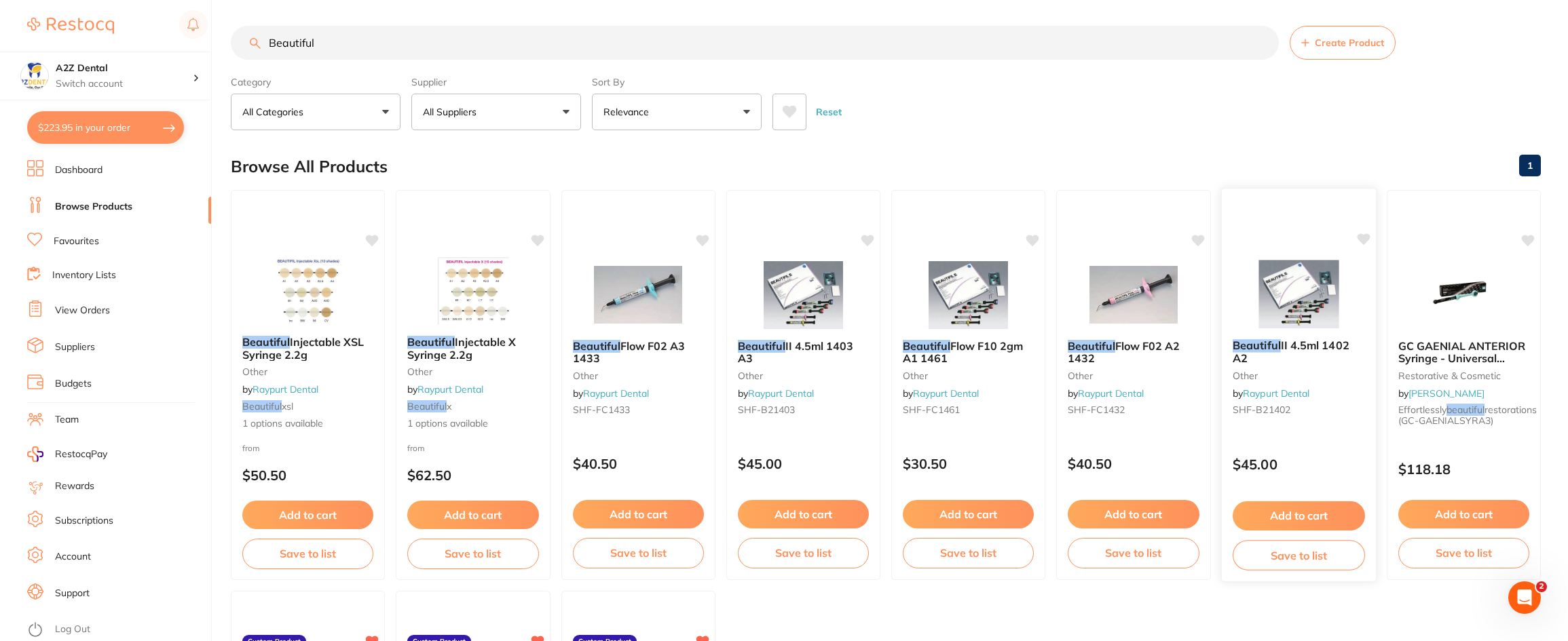
click at [1364, 238] on icon at bounding box center [1363, 239] width 13 height 12
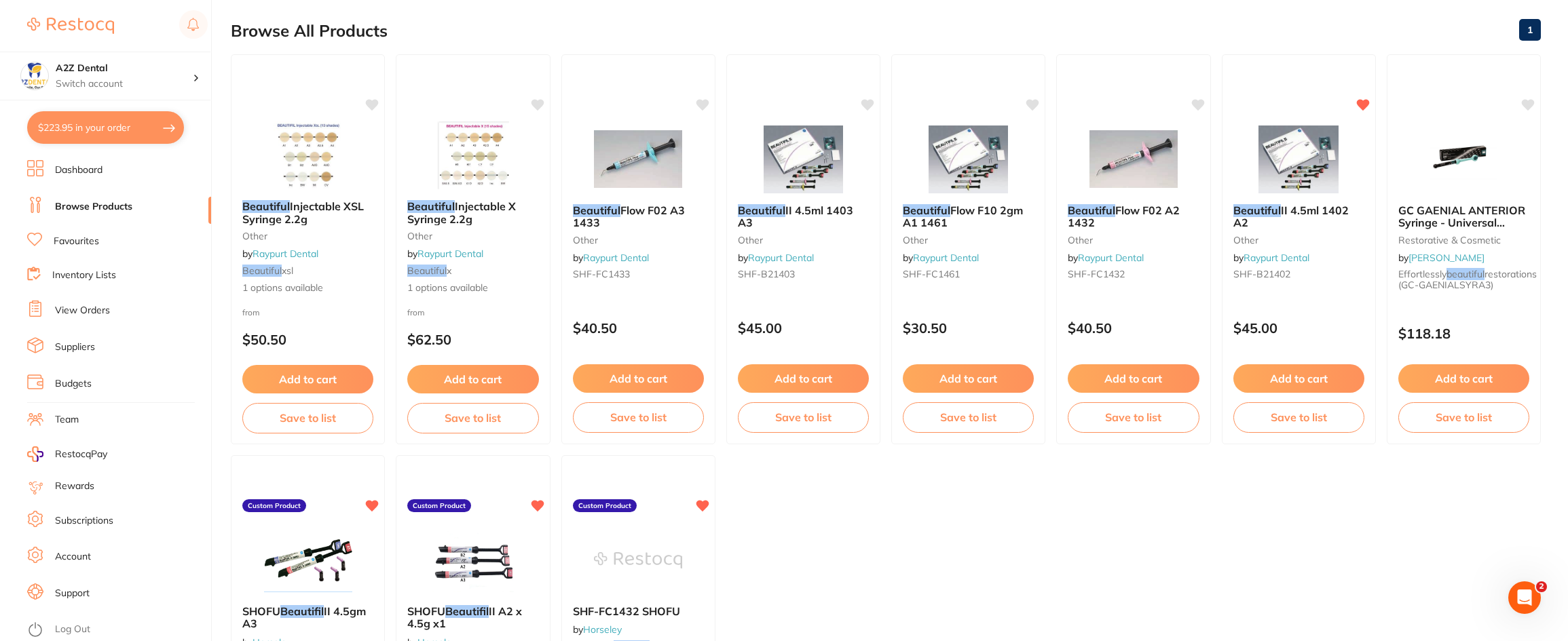
scroll to position [69, 0]
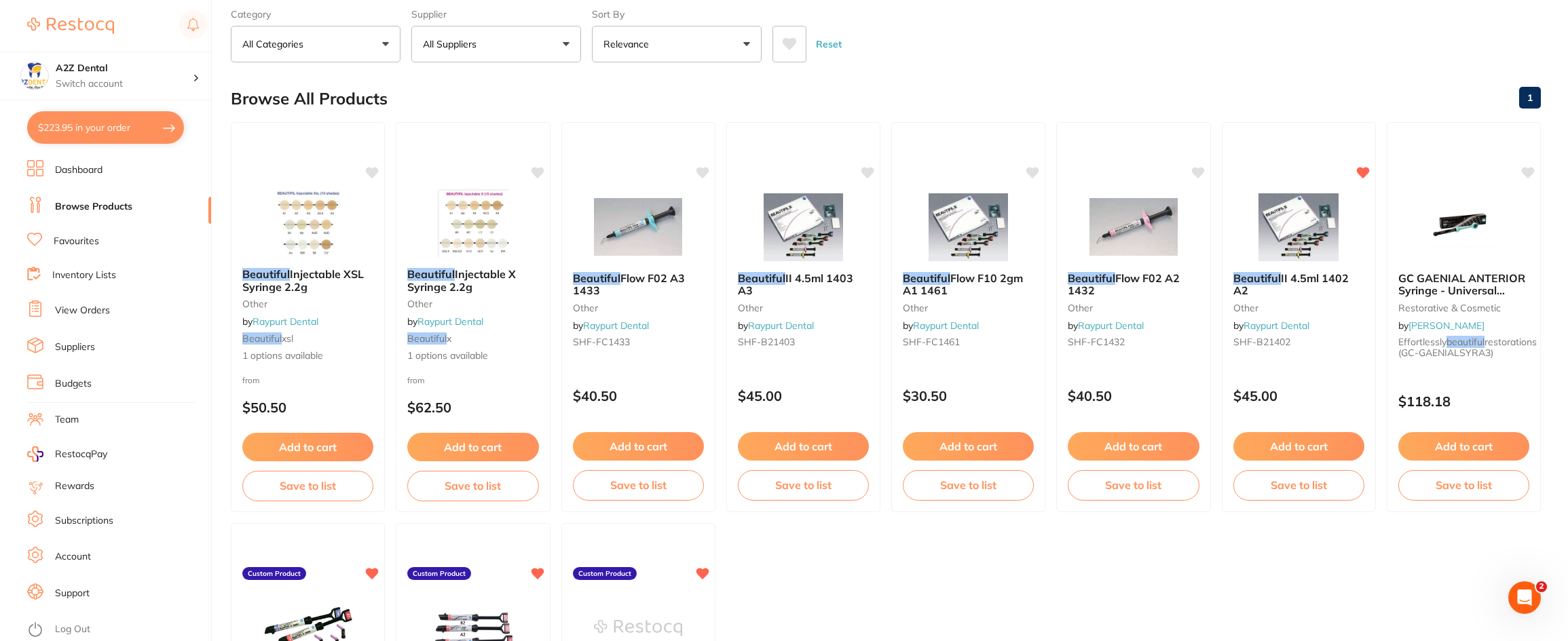
click at [70, 346] on link "Suppliers" at bounding box center [74, 347] width 40 height 14
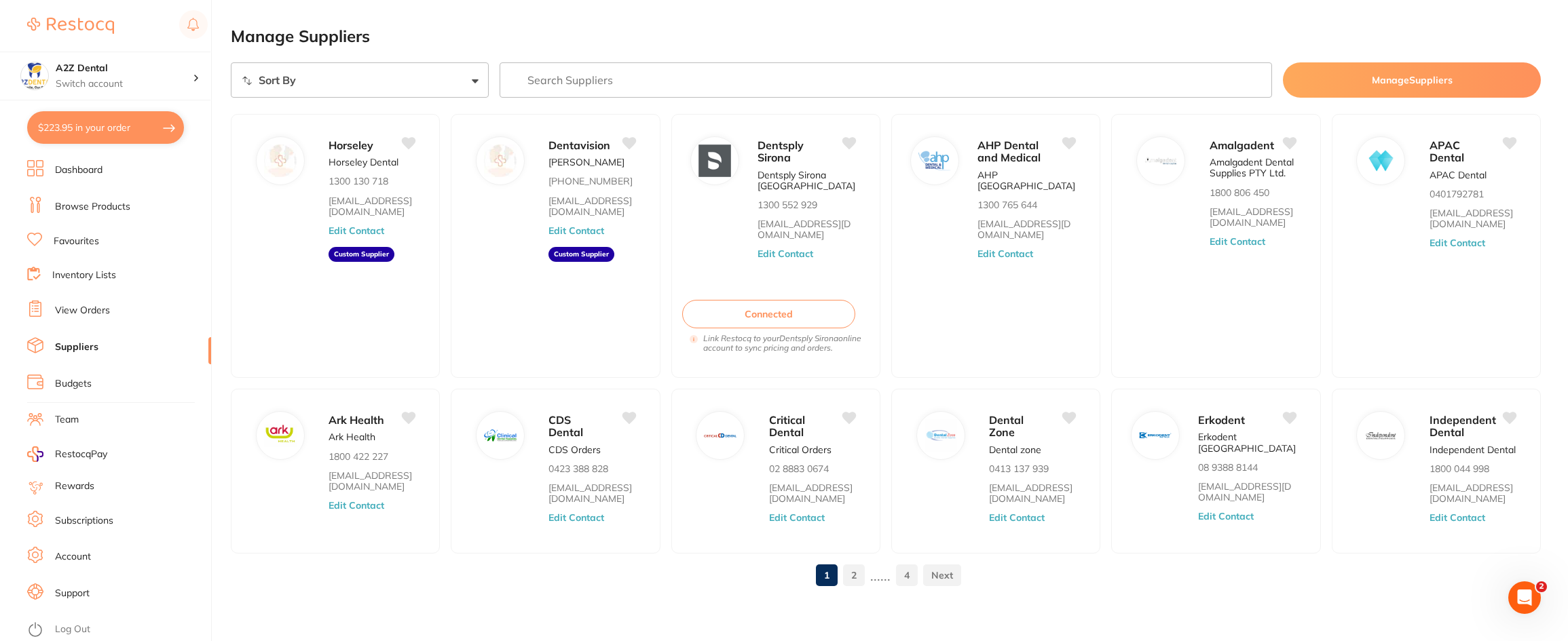
click at [566, 82] on input "search" at bounding box center [886, 80] width 773 height 35
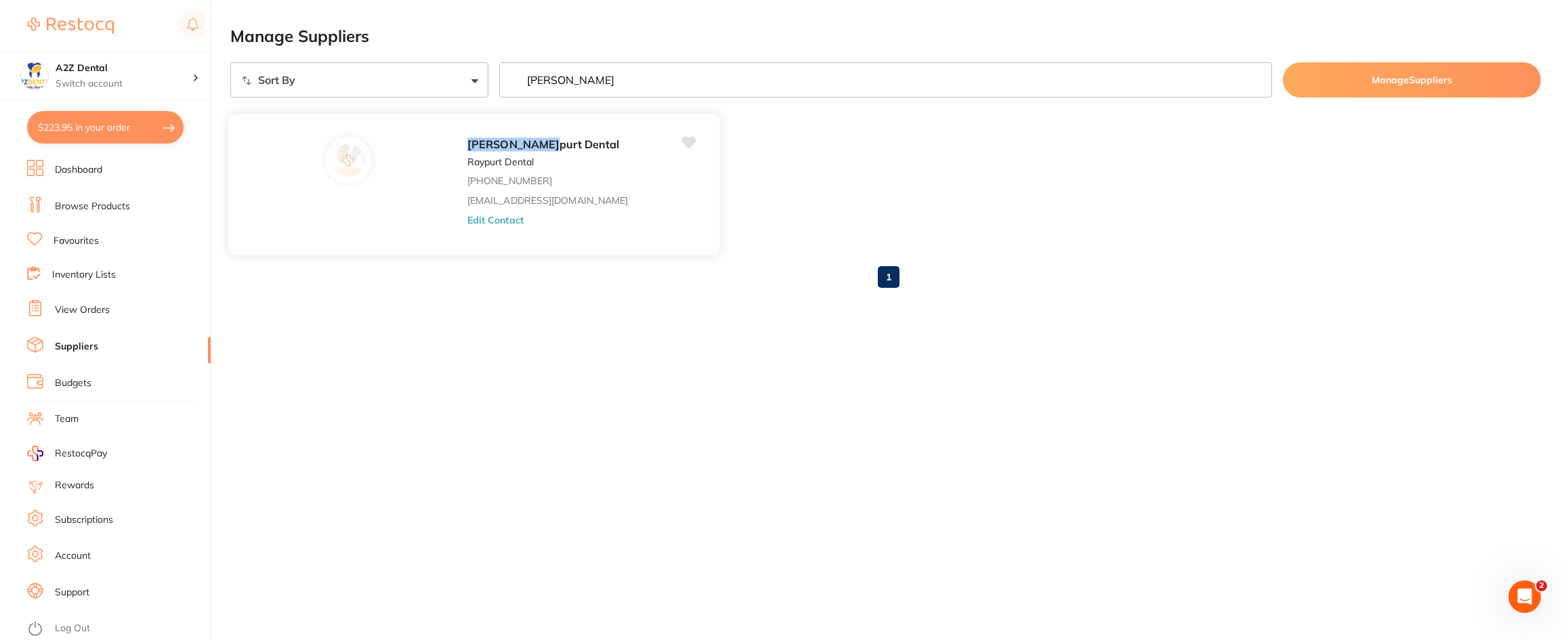
type input "[PERSON_NAME]"
click at [468, 216] on button "Edit Contact" at bounding box center [495, 219] width 56 height 11
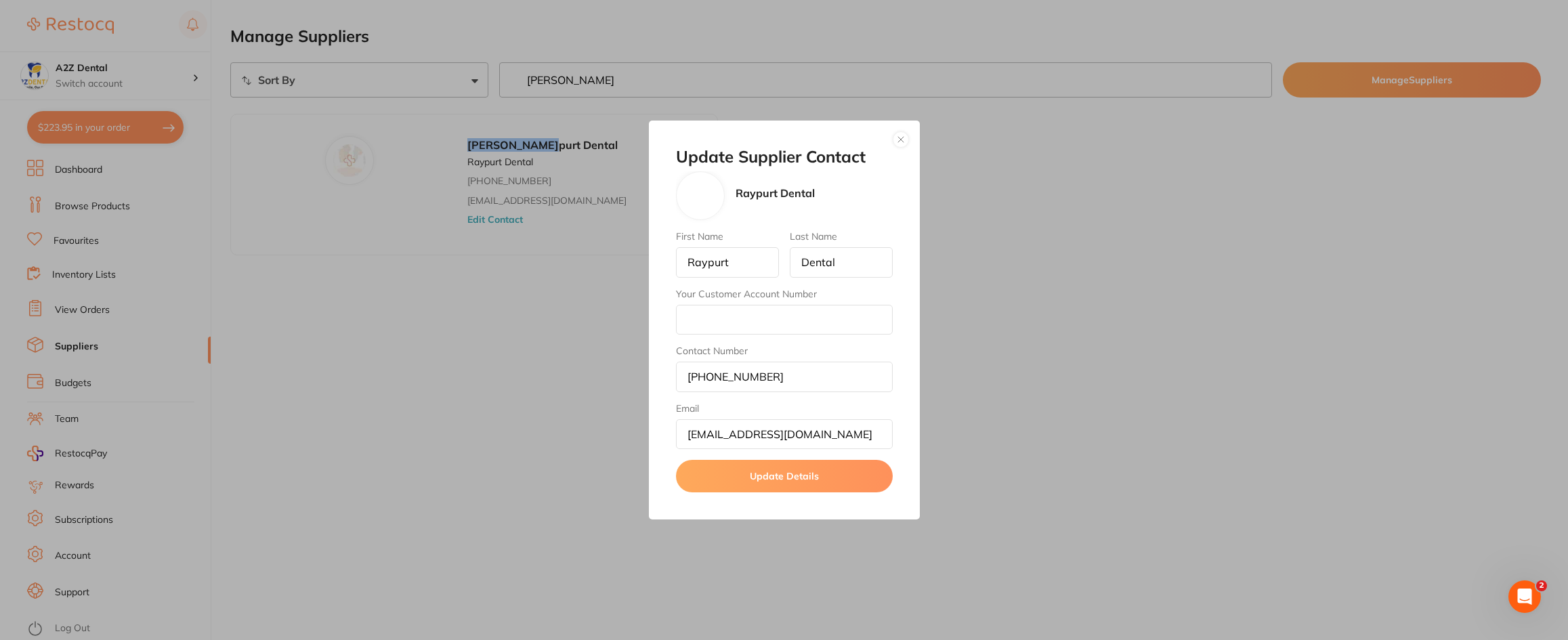
click at [84, 205] on div "Update Supplier Contact Raypurt Dental First Name Raypurt Last Name Dental Your…" at bounding box center [784, 320] width 1568 height 640
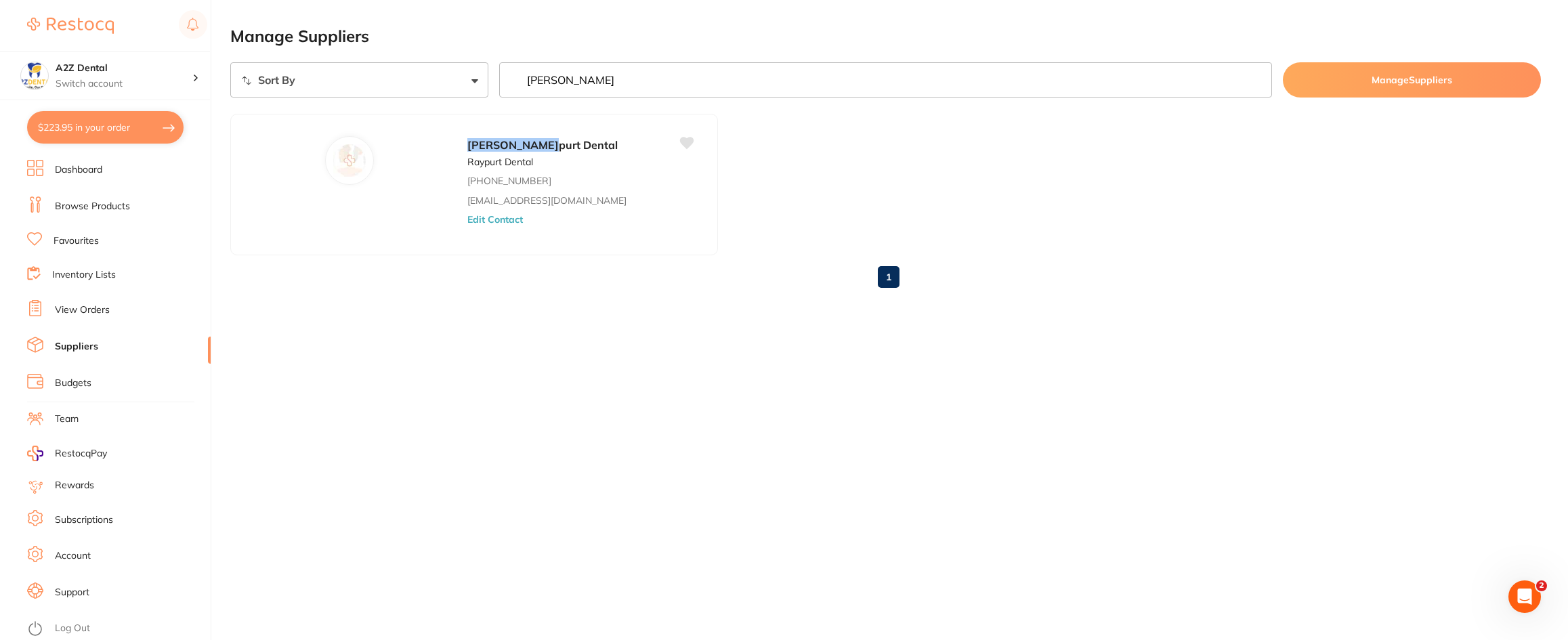
click at [84, 205] on link "Browse Products" at bounding box center [92, 207] width 75 height 14
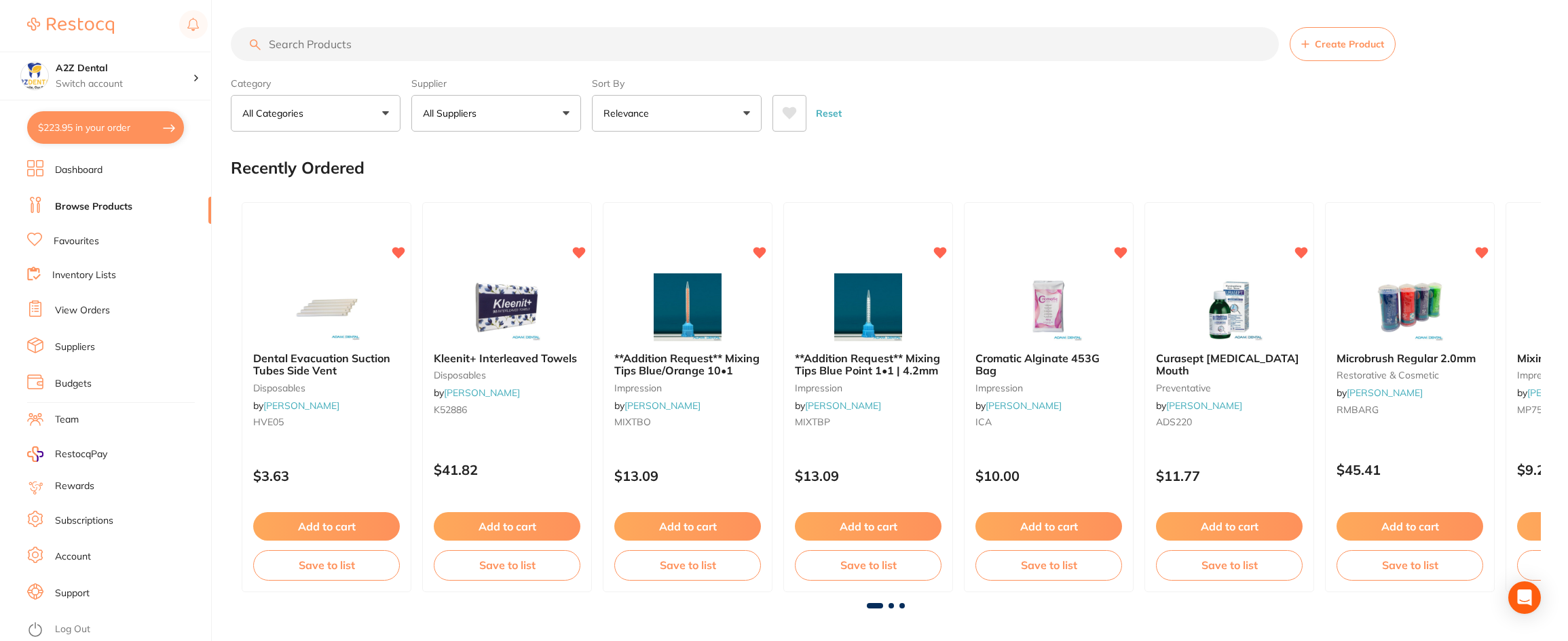
click at [429, 47] on input "search" at bounding box center [755, 44] width 1048 height 34
click at [402, 42] on input "search" at bounding box center [755, 44] width 1048 height 34
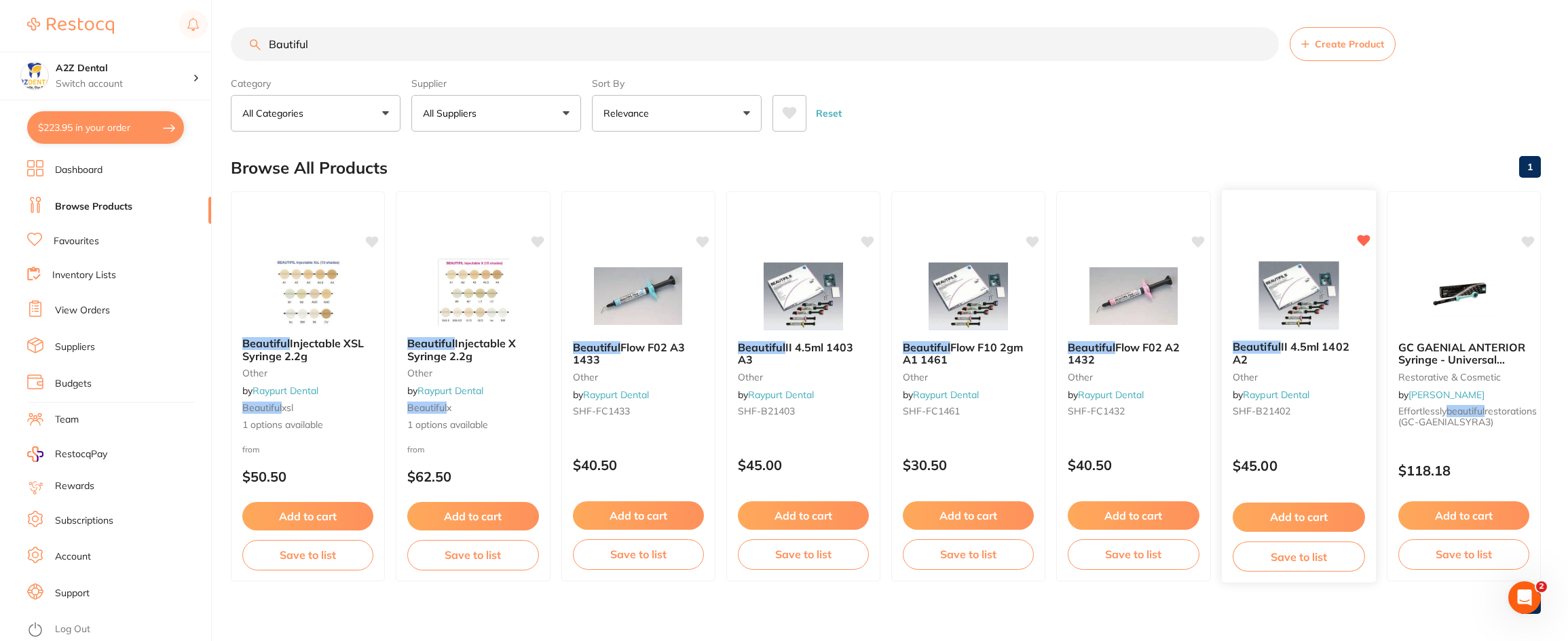
type input "Bautiful"
click at [1288, 514] on button "Add to cart" at bounding box center [1299, 517] width 133 height 29
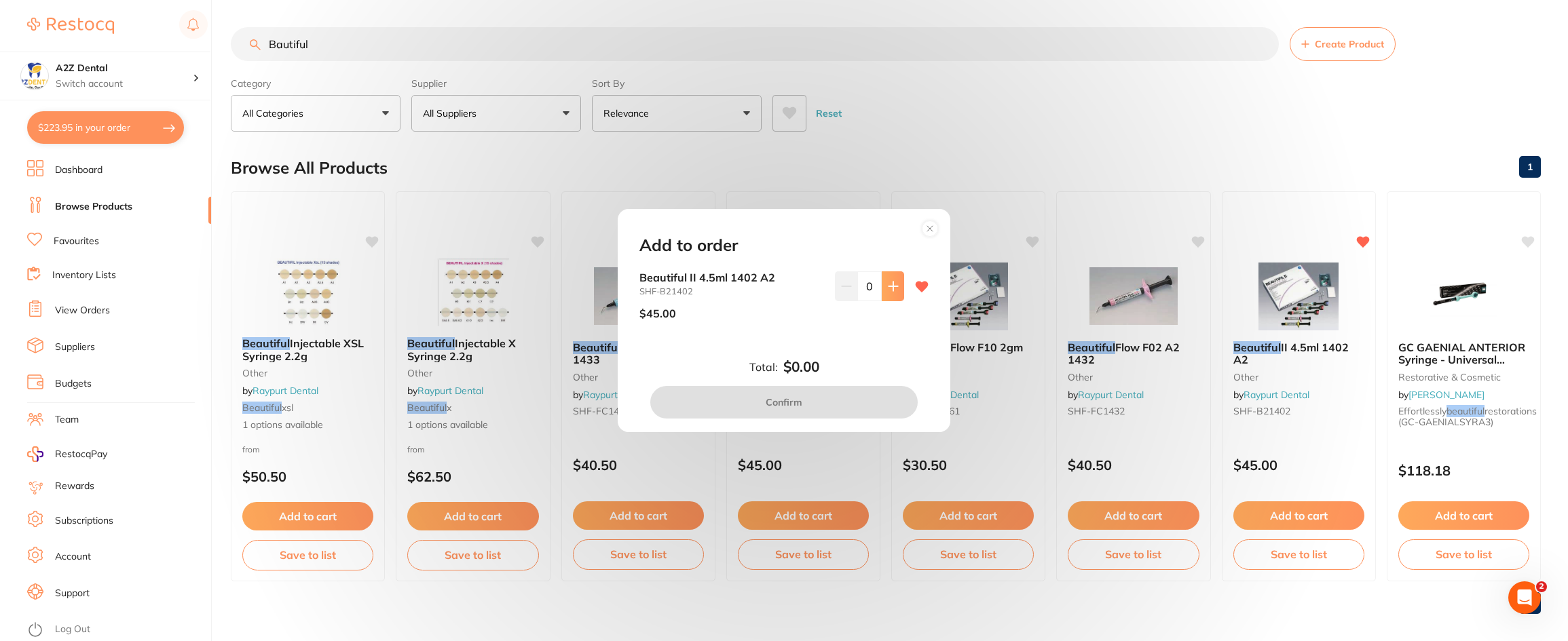
click at [888, 283] on icon at bounding box center [893, 286] width 11 height 11
type input "3"
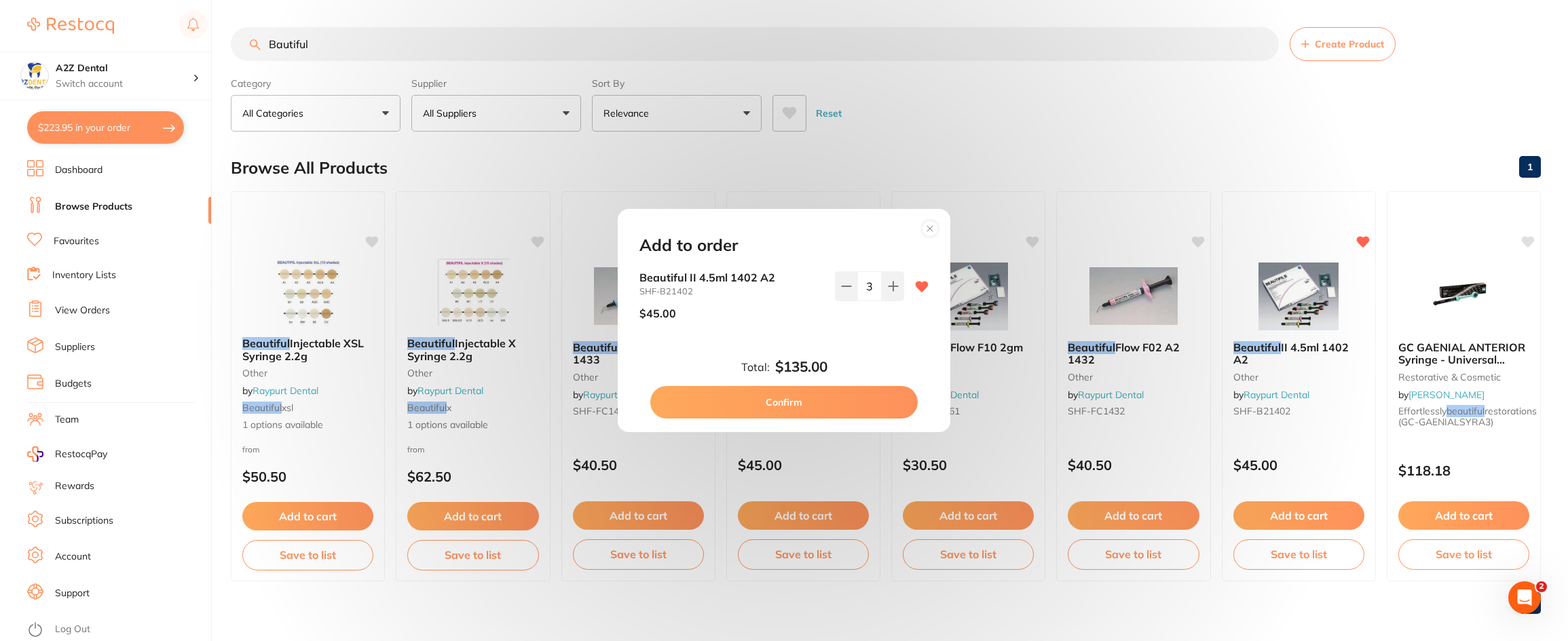
click at [763, 398] on button "Confirm" at bounding box center [783, 402] width 267 height 33
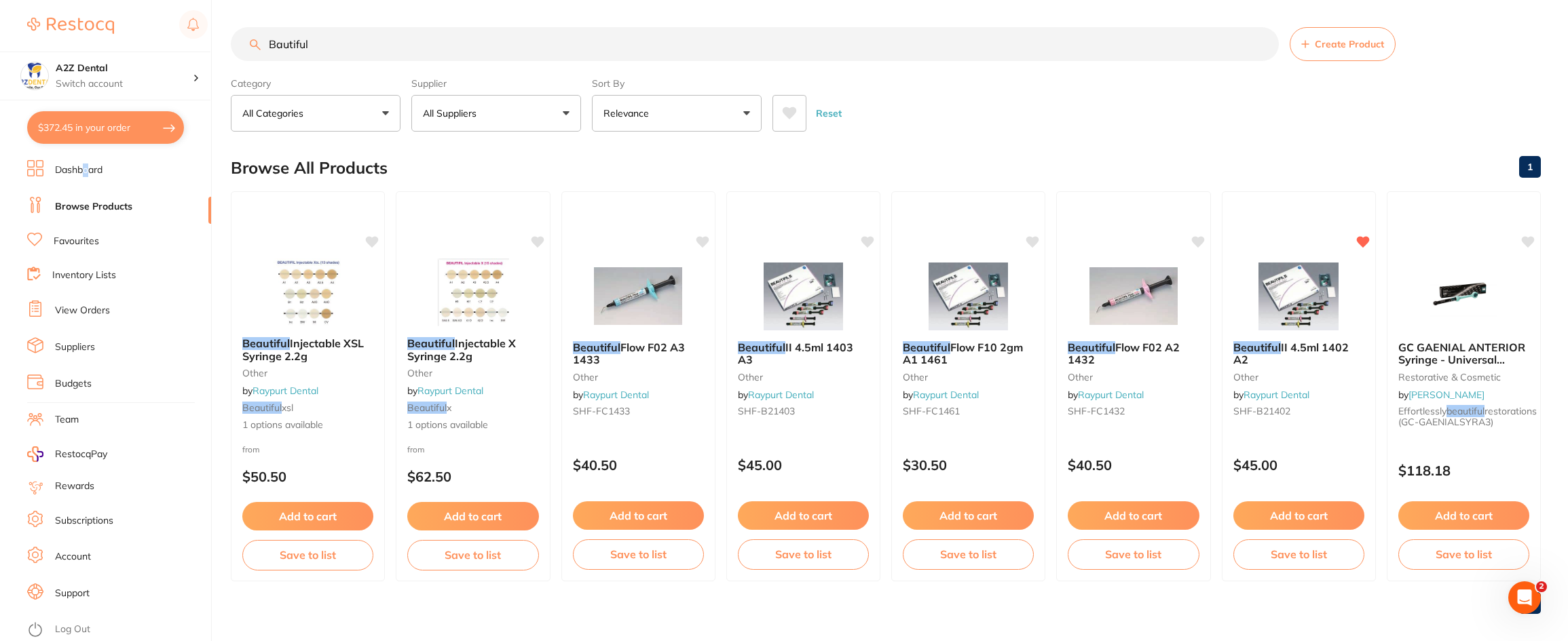
drag, startPoint x: 85, startPoint y: 167, endPoint x: 87, endPoint y: 176, distance: 9.2
click at [535, 113] on button "All Suppliers" at bounding box center [495, 113] width 170 height 36
type input "Raypurt"
click at [476, 234] on p "Raypurt Dental" at bounding box center [499, 230] width 78 height 12
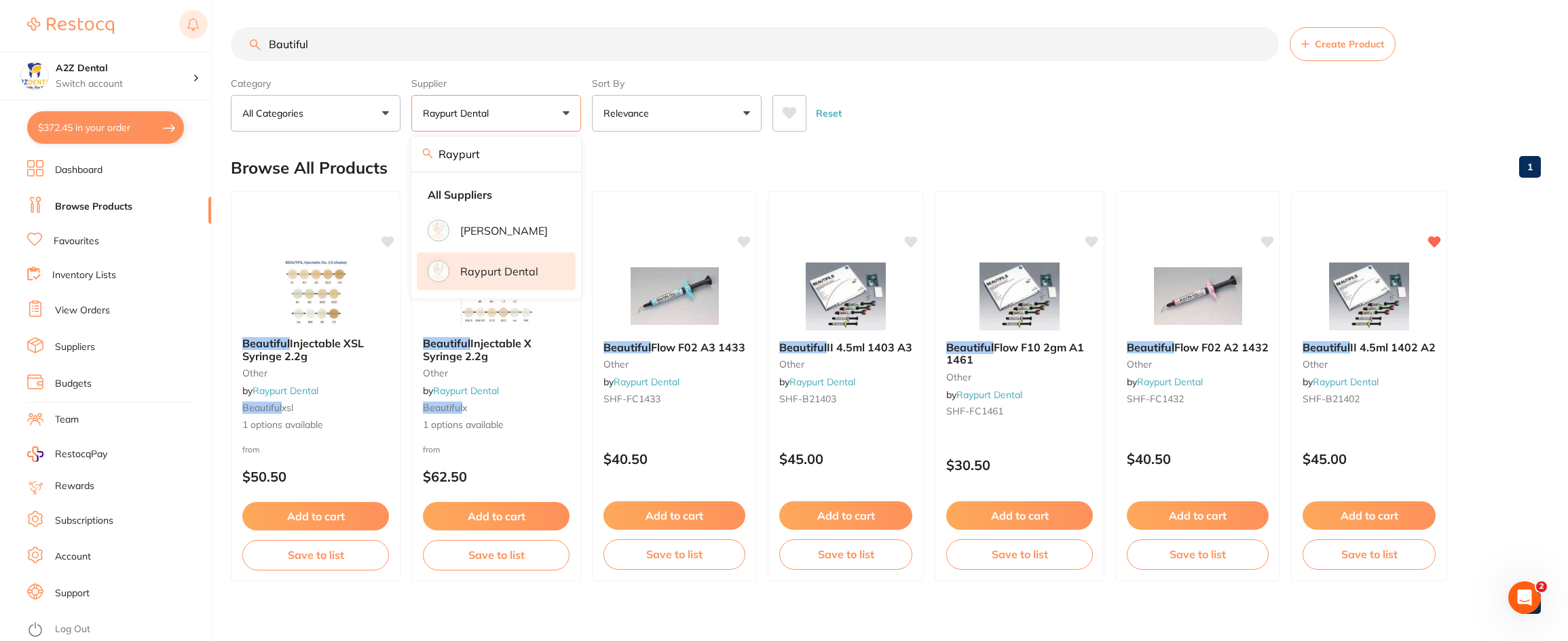
drag, startPoint x: 319, startPoint y: 50, endPoint x: 197, endPoint y: 39, distance: 122.5
click at [197, 39] on div "$372.45 A2Z Dental Switch account A2Z Dental $372.45 in your order Dashboard Br…" at bounding box center [784, 320] width 1568 height 641
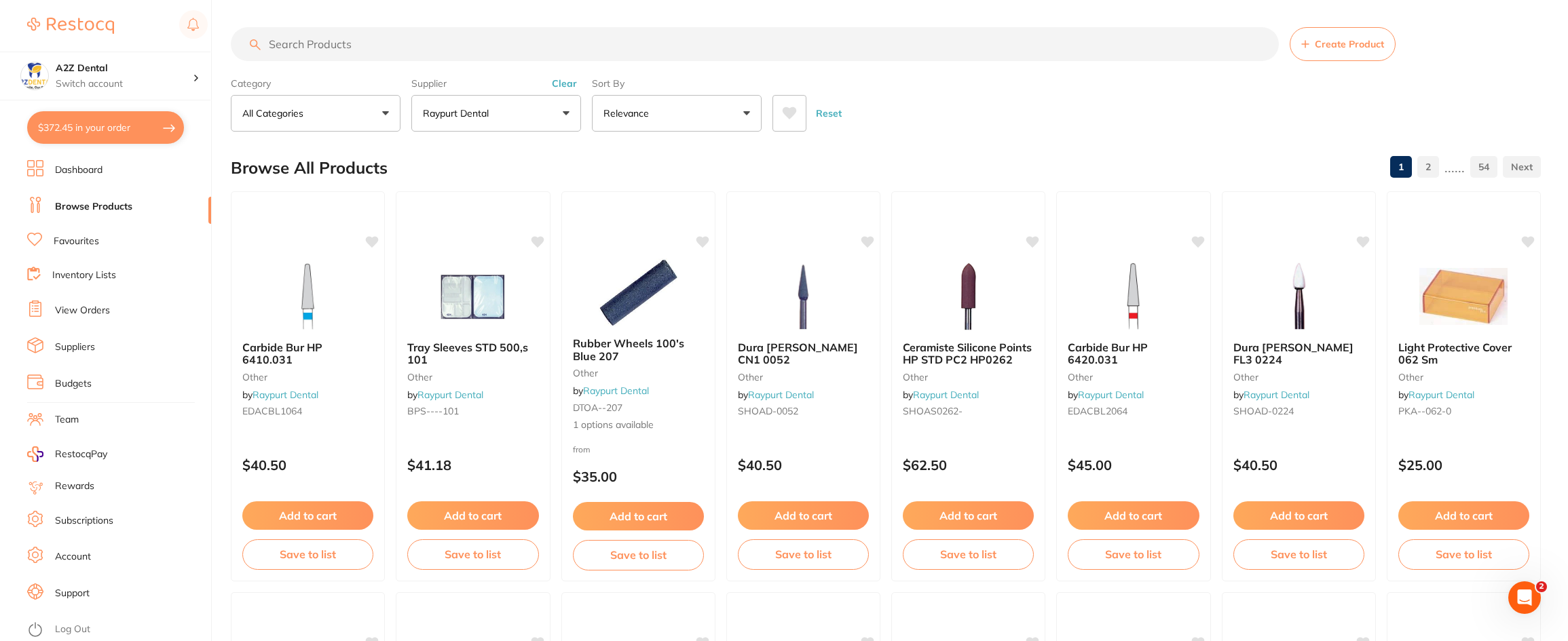
click at [531, 163] on div "Browse All Products 1 2 ...... 54" at bounding box center [886, 168] width 1310 height 45
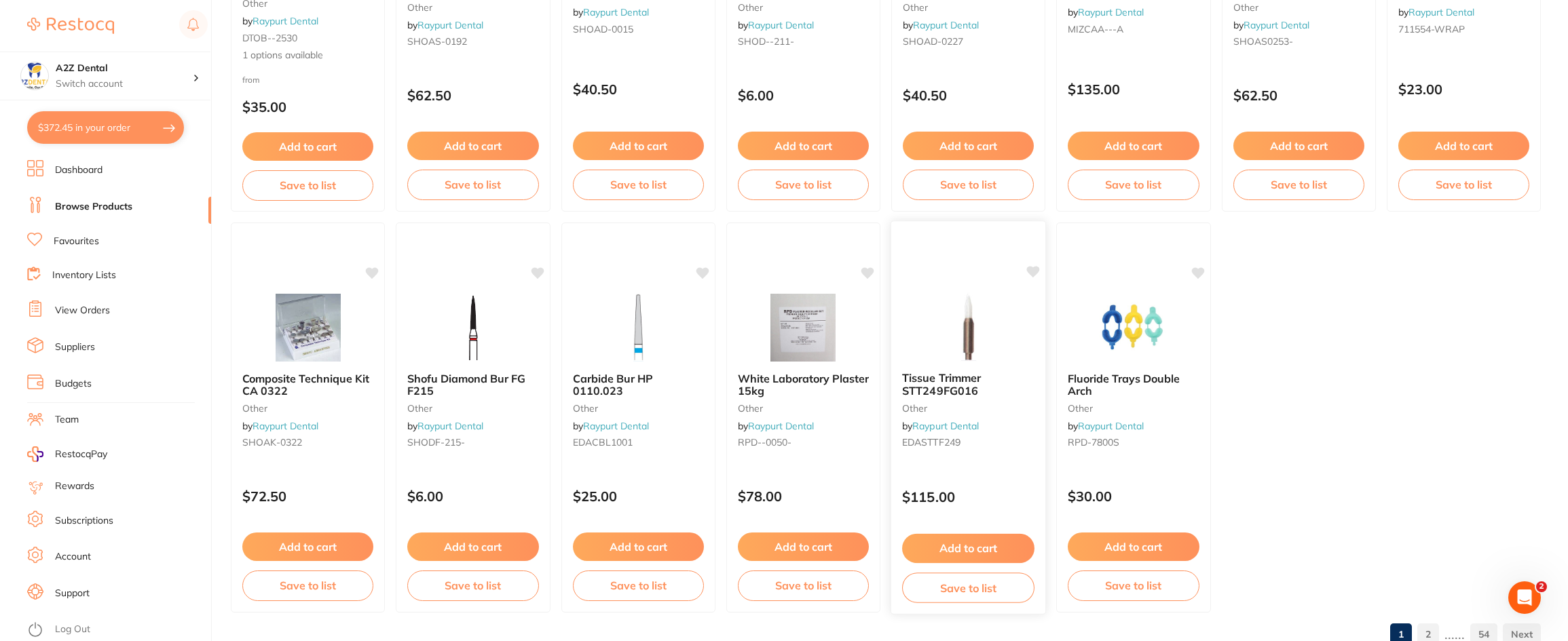
scroll to position [2417, 0]
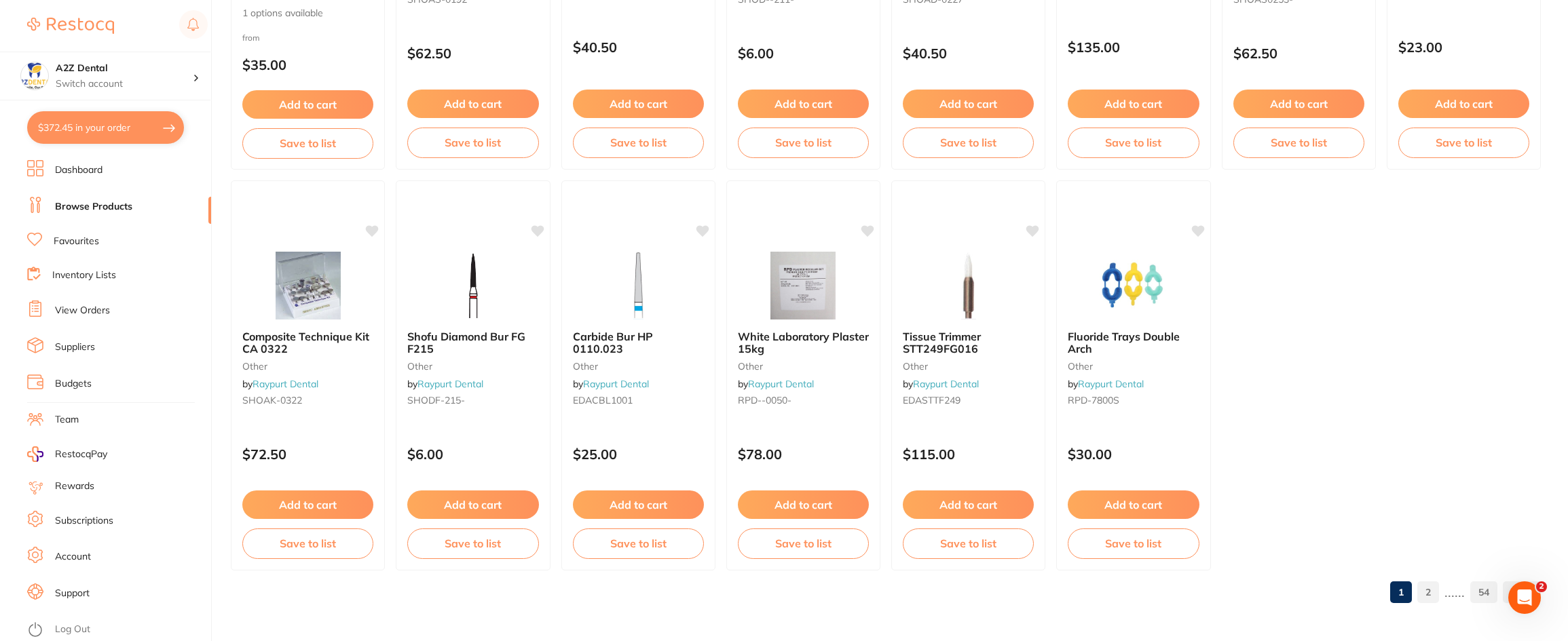
click at [1433, 596] on link "2" at bounding box center [1428, 592] width 22 height 27
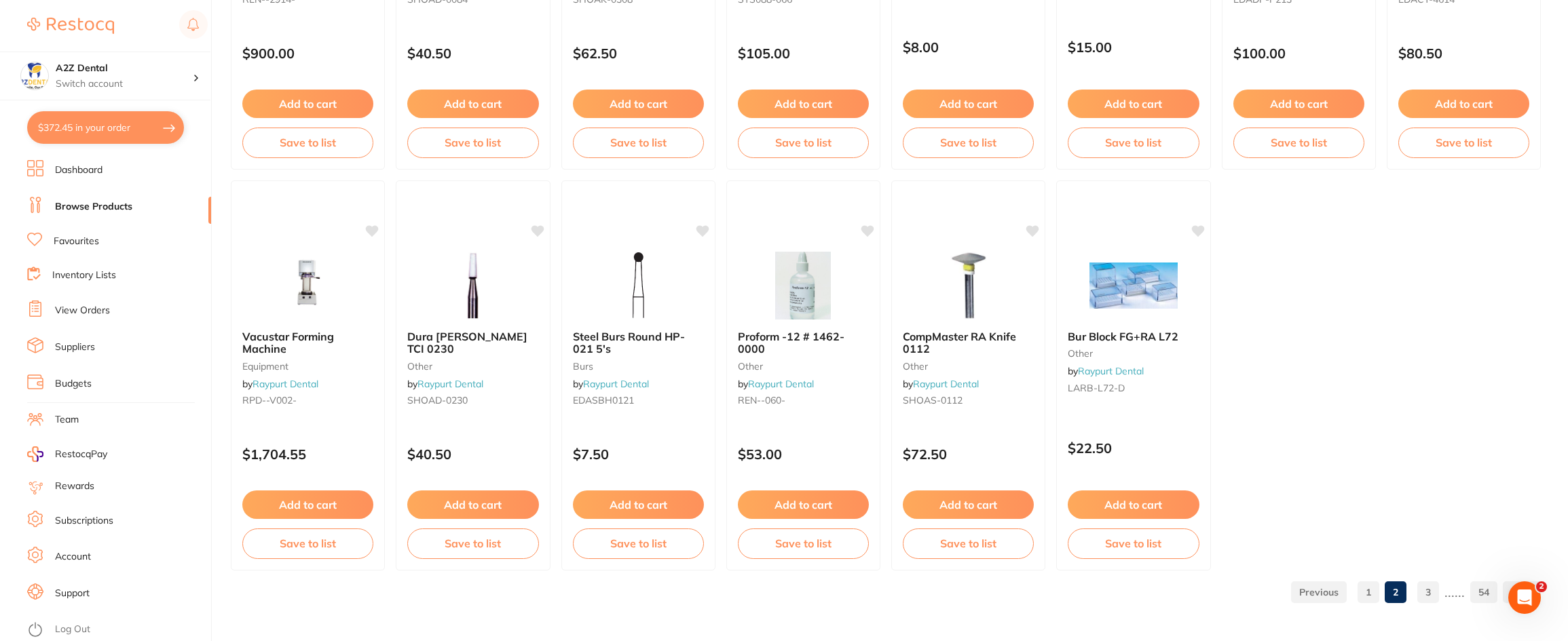
click at [1427, 594] on link "3" at bounding box center [1428, 592] width 22 height 27
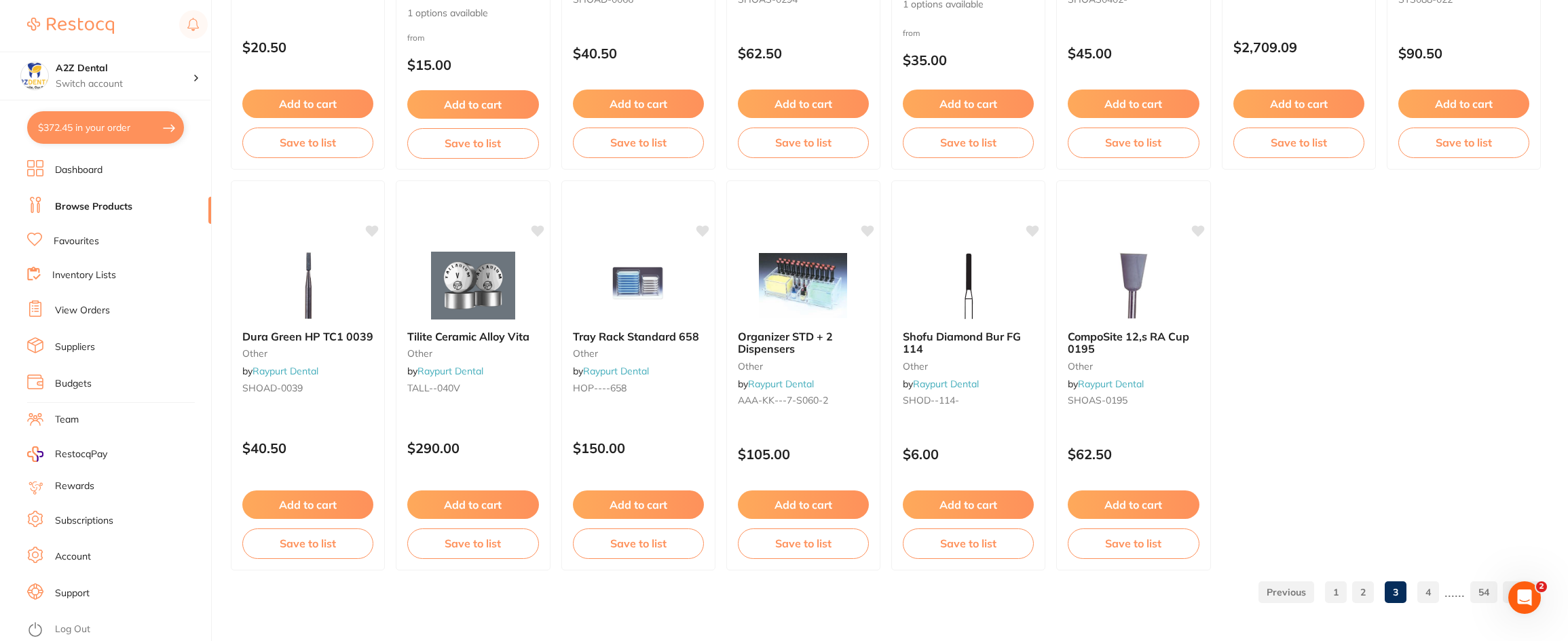
click at [1430, 590] on link "4" at bounding box center [1428, 592] width 22 height 27
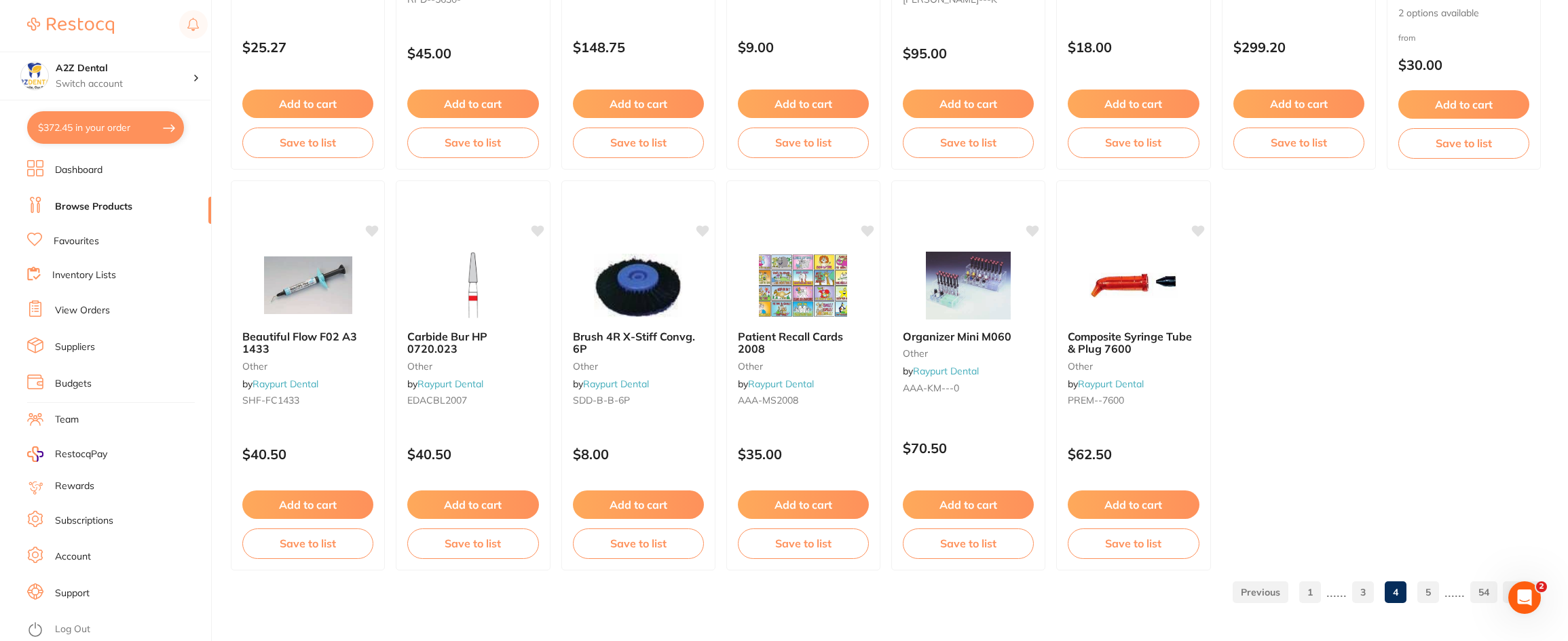
click at [1432, 596] on link "5" at bounding box center [1428, 592] width 22 height 27
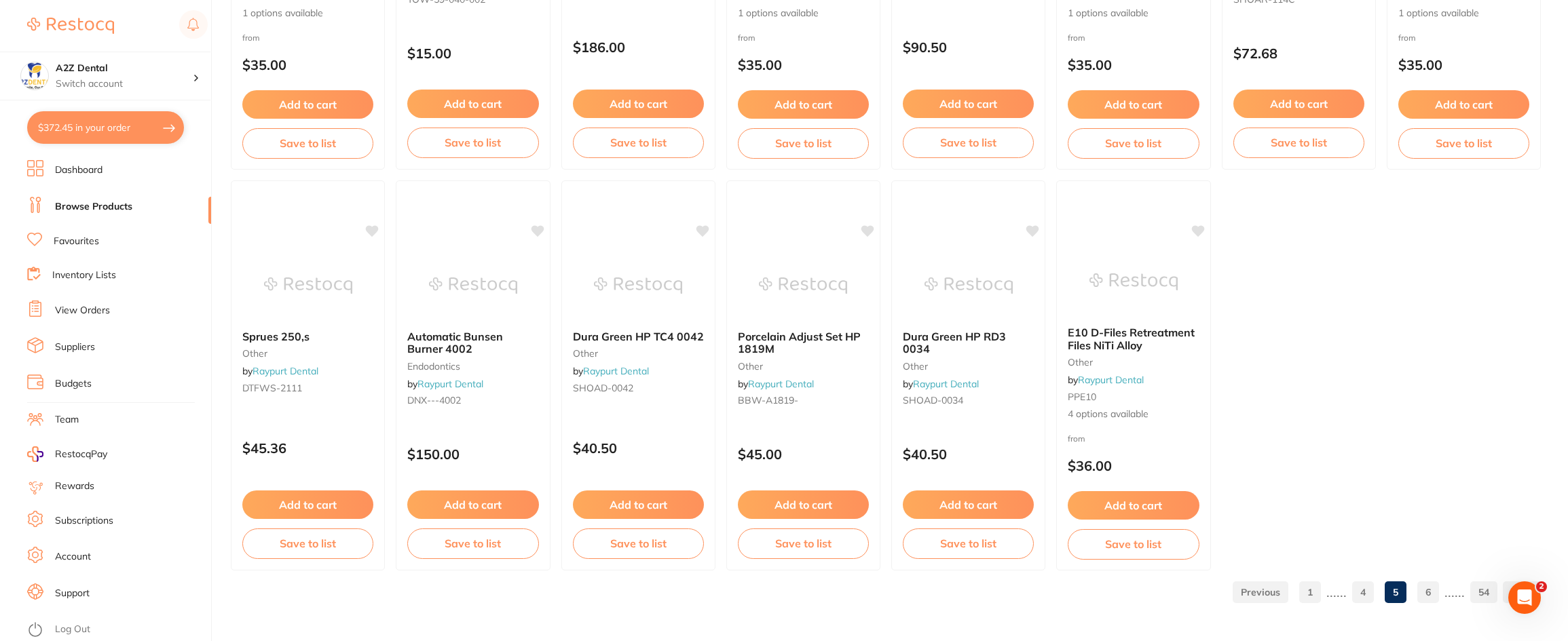
click at [1428, 591] on link "6" at bounding box center [1428, 592] width 22 height 27
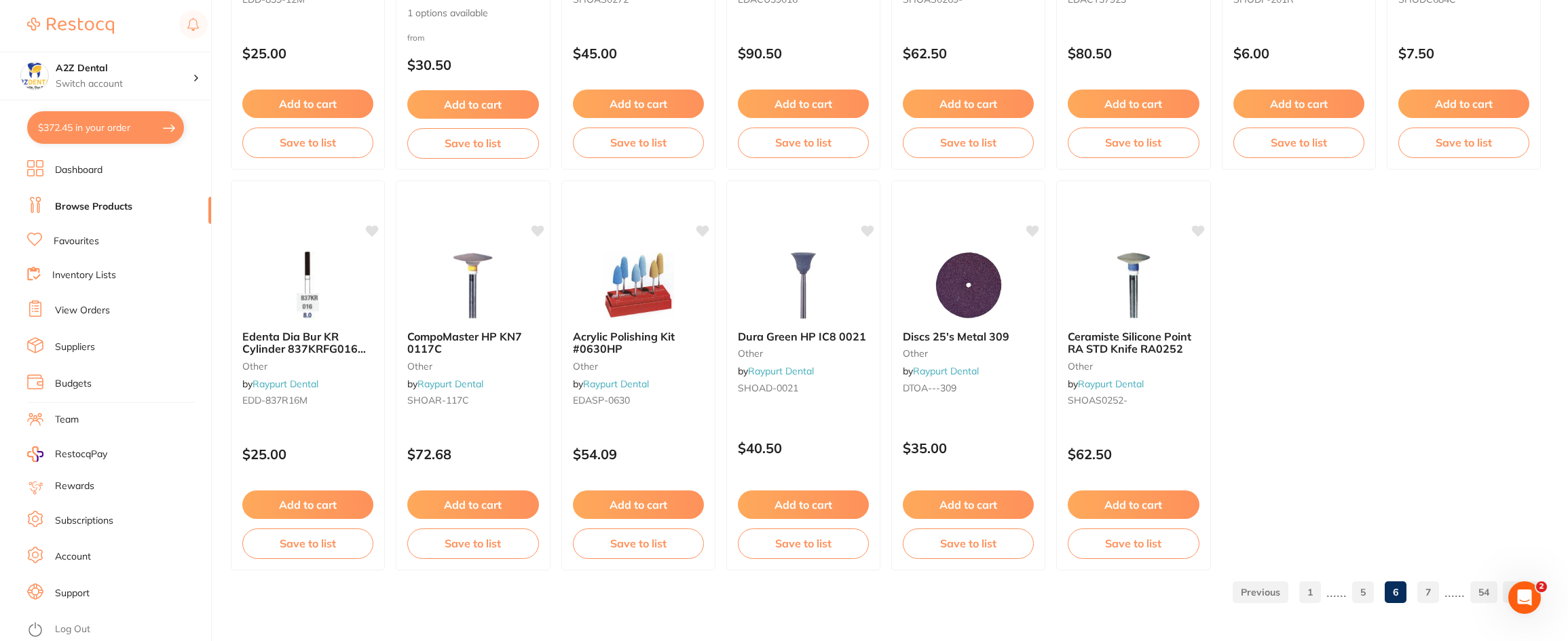
click at [1432, 593] on link "7" at bounding box center [1428, 592] width 22 height 27
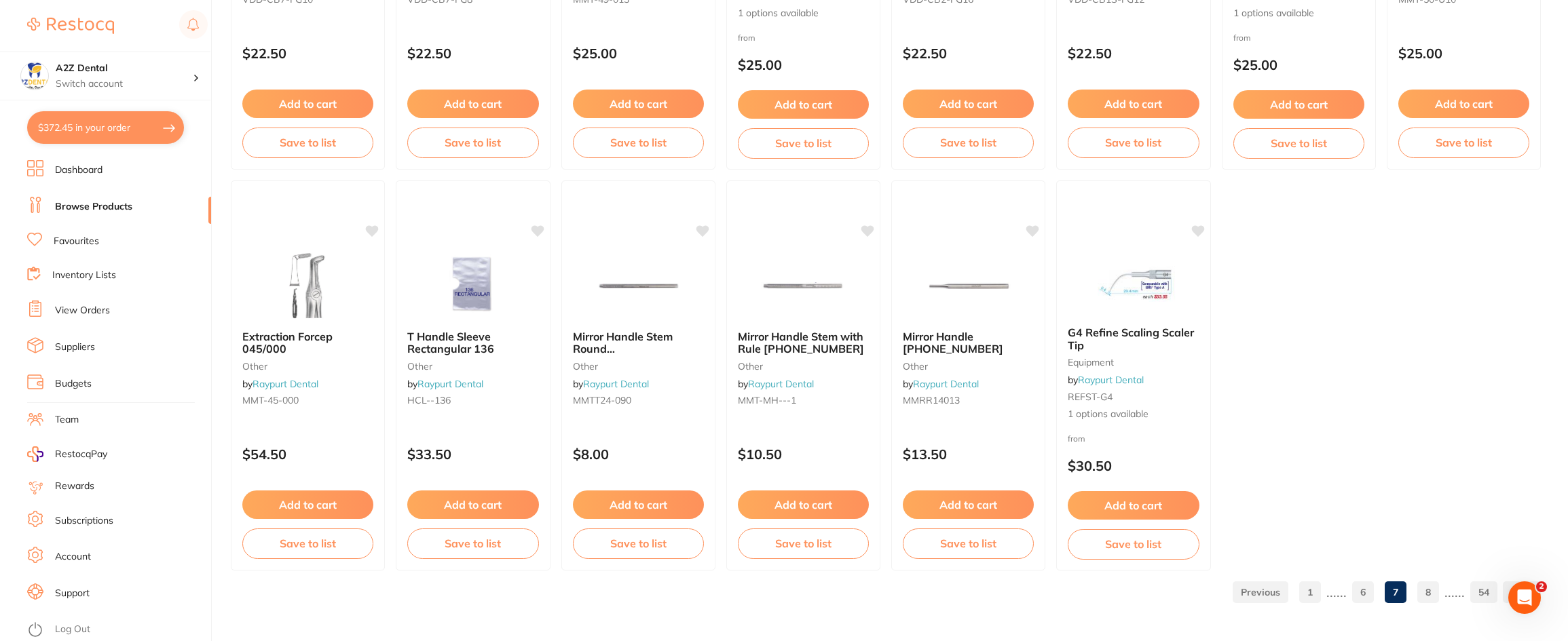
click at [1430, 589] on link "8" at bounding box center [1428, 592] width 22 height 27
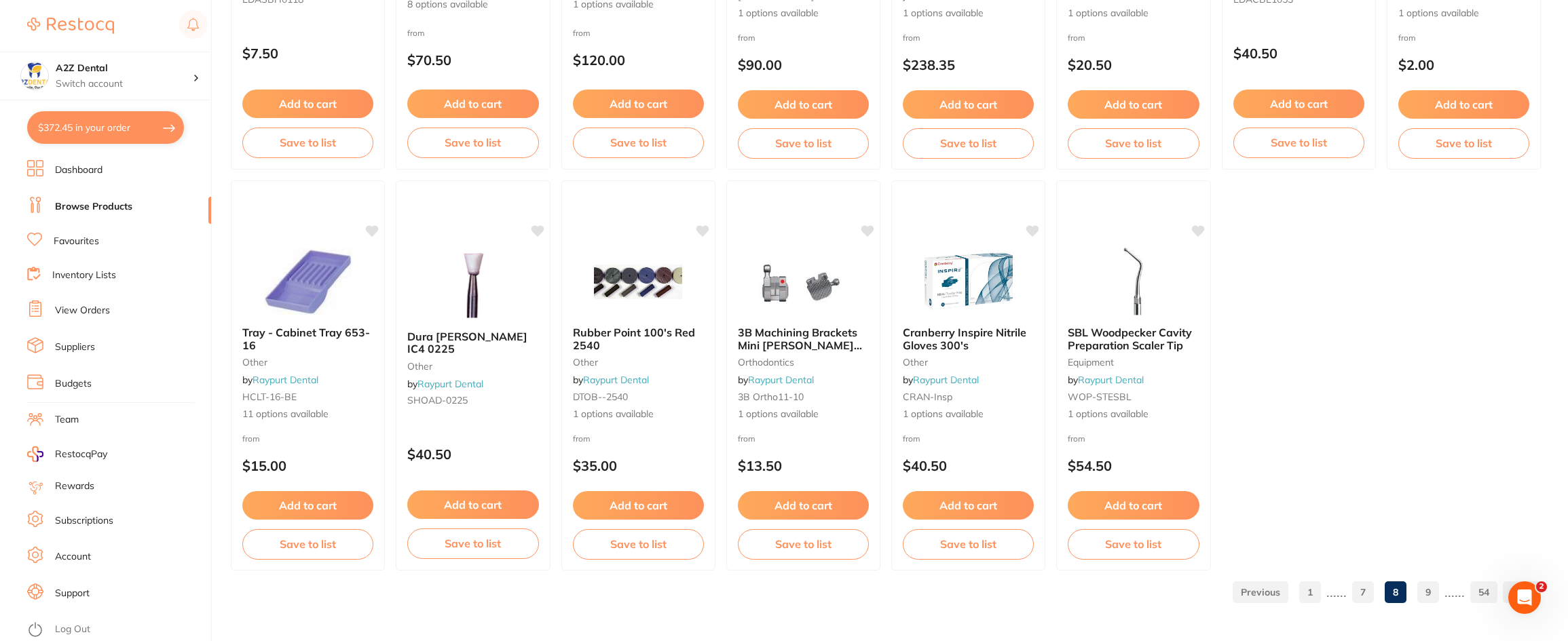
click at [1428, 594] on link "9" at bounding box center [1428, 592] width 22 height 27
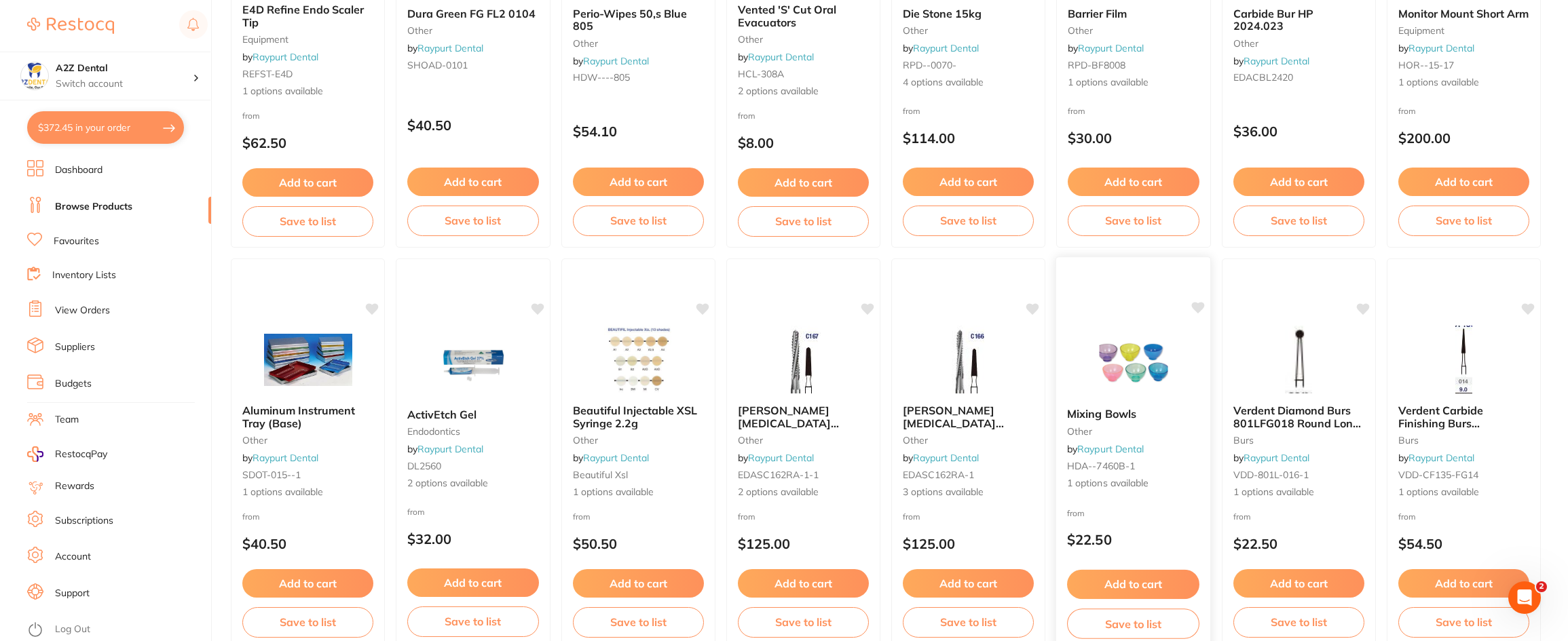
scroll to position [1629, 0]
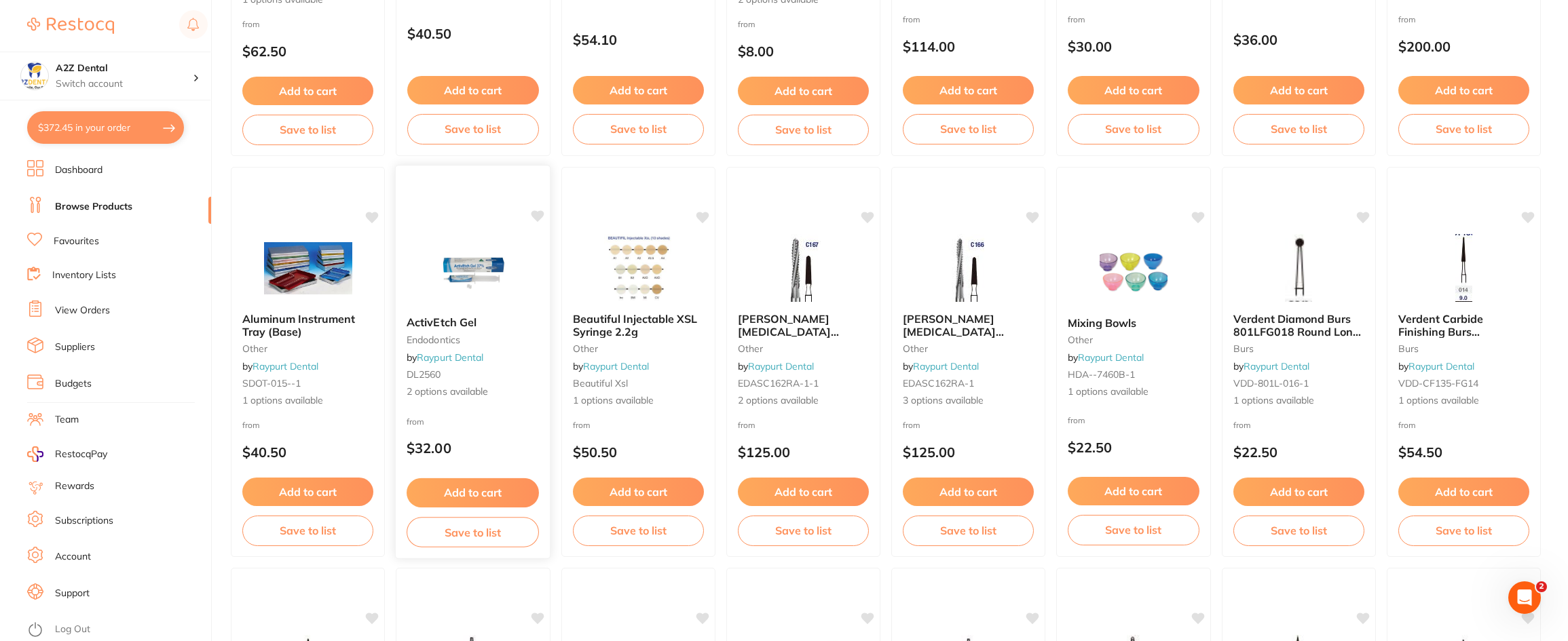
click at [536, 215] on icon at bounding box center [538, 216] width 13 height 12
click at [463, 486] on button "Add to cart" at bounding box center [473, 493] width 133 height 29
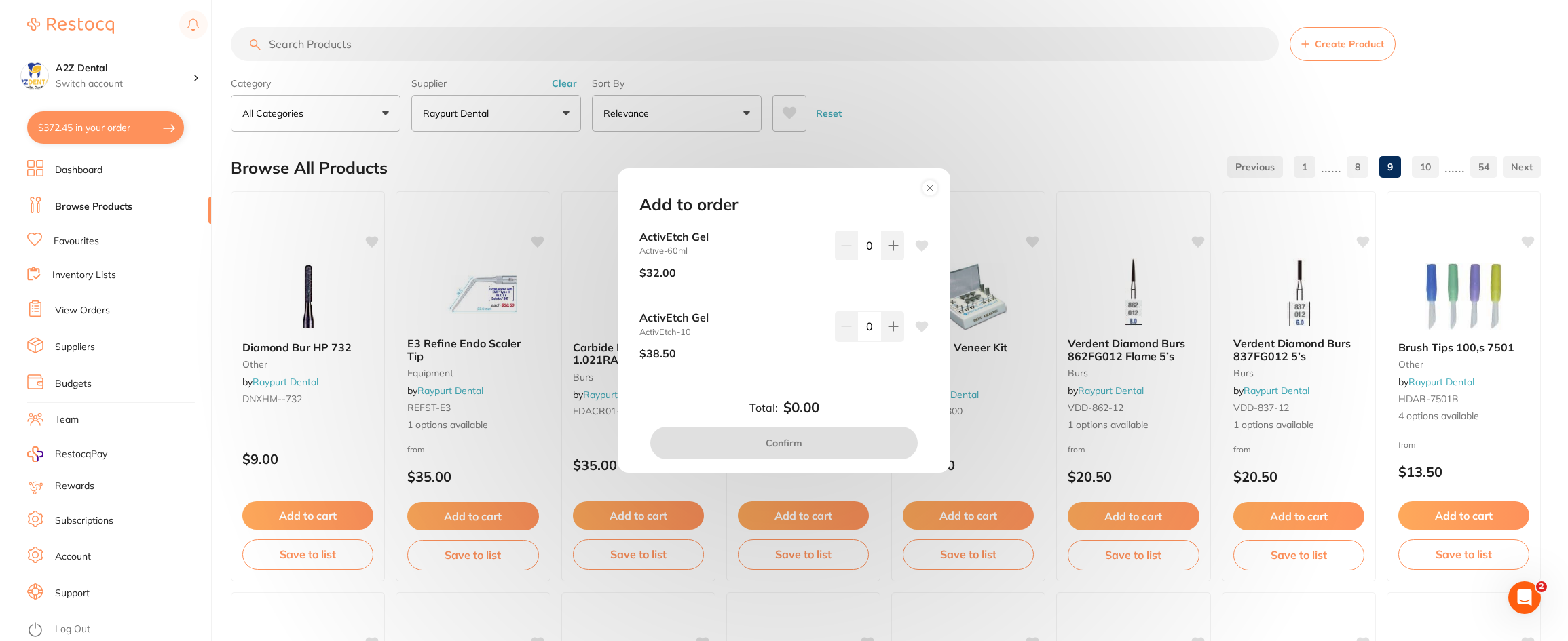
scroll to position [0, 0]
click at [891, 245] on icon at bounding box center [893, 245] width 9 height 9
type input "1"
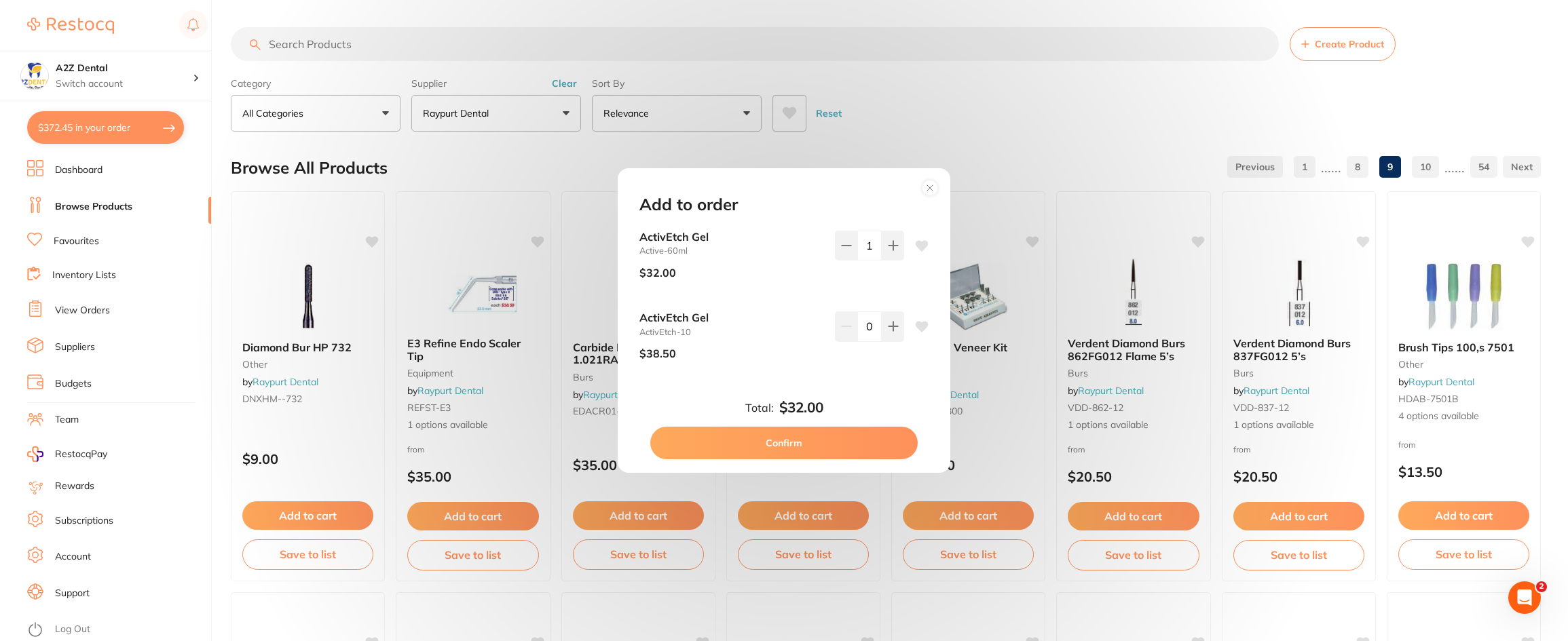
click at [916, 243] on icon at bounding box center [922, 245] width 13 height 11
click at [778, 436] on button "Confirm" at bounding box center [783, 443] width 267 height 33
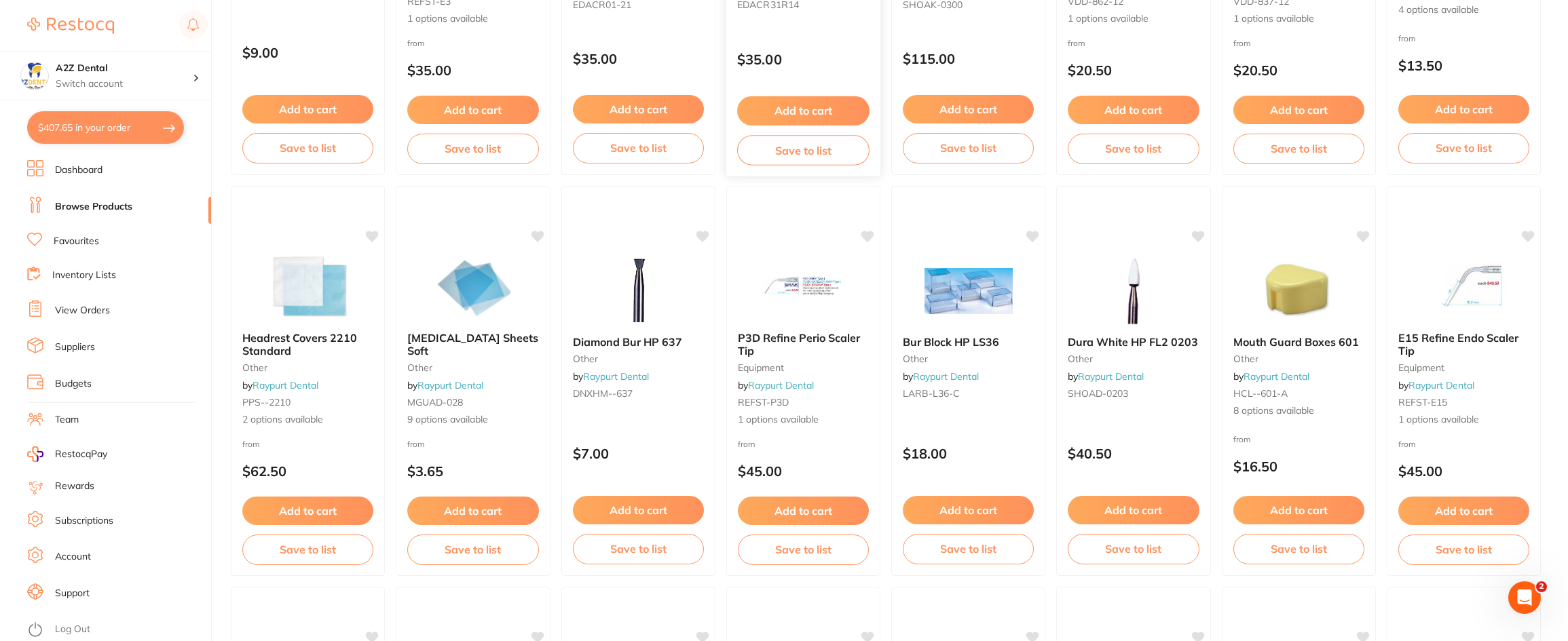
scroll to position [407, 0]
